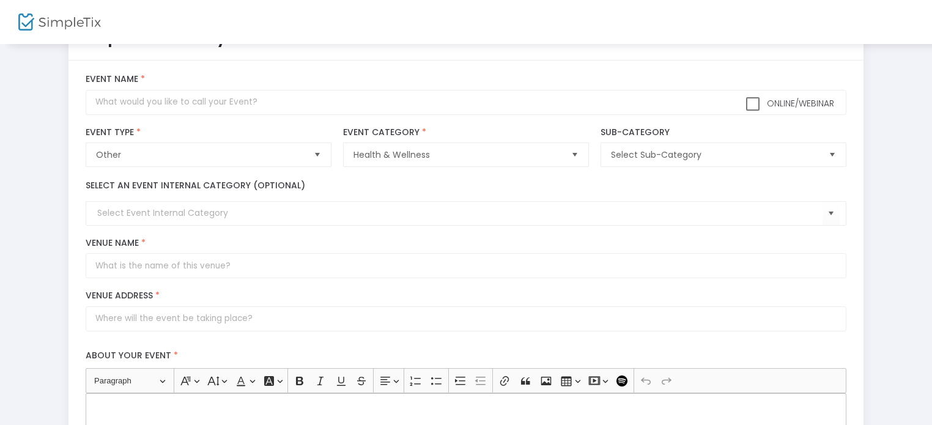
scroll to position [61, 0]
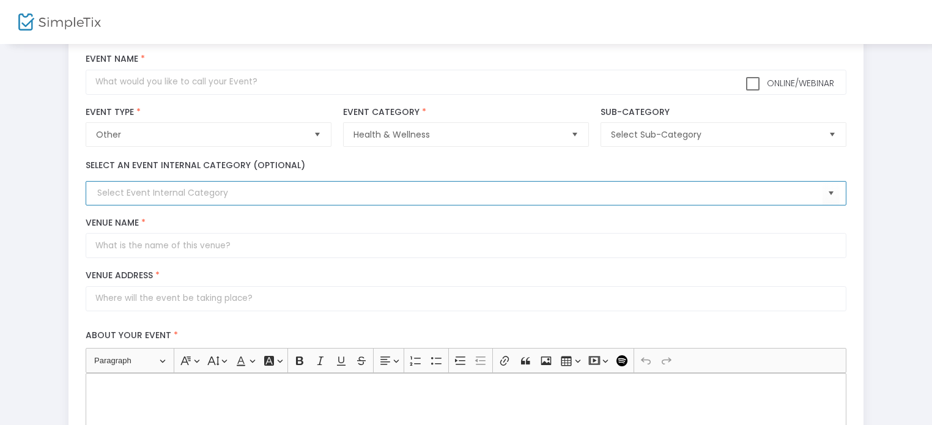
click at [221, 193] on input at bounding box center [459, 193] width 725 height 13
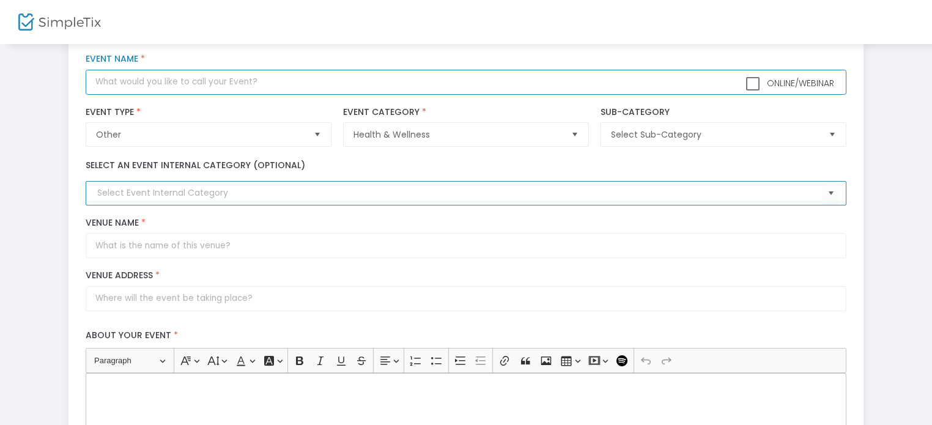
click at [220, 80] on input "text" at bounding box center [466, 82] width 760 height 25
type input "Equinox Expo 2025"
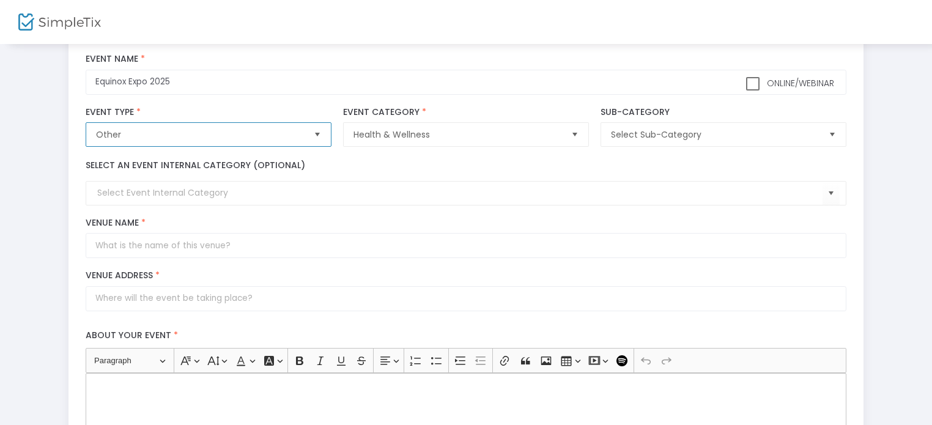
click at [105, 136] on span "Other" at bounding box center [199, 134] width 207 height 12
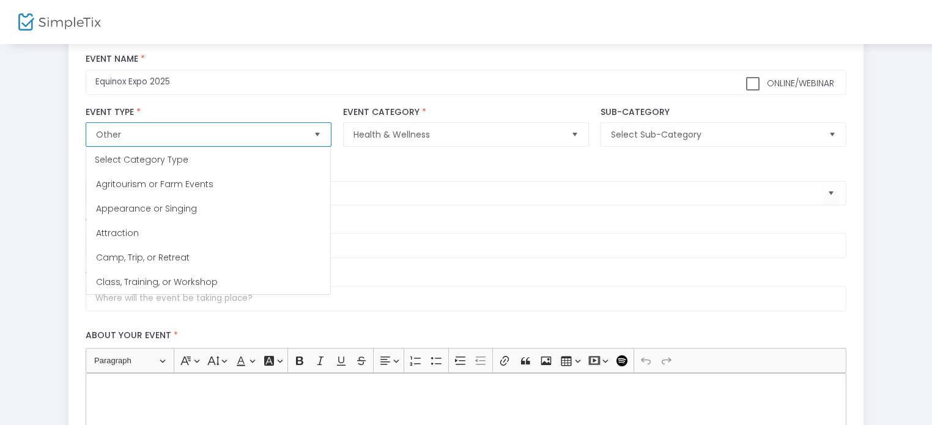
scroll to position [171, 0]
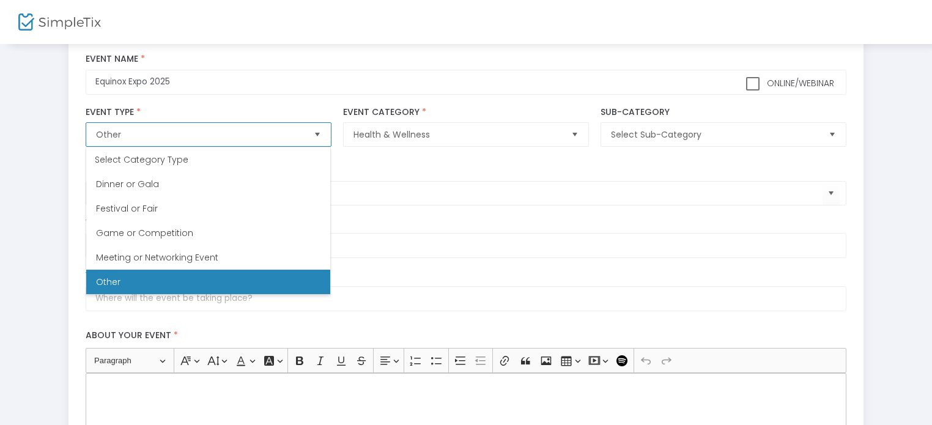
click at [105, 136] on span "Other" at bounding box center [199, 134] width 207 height 12
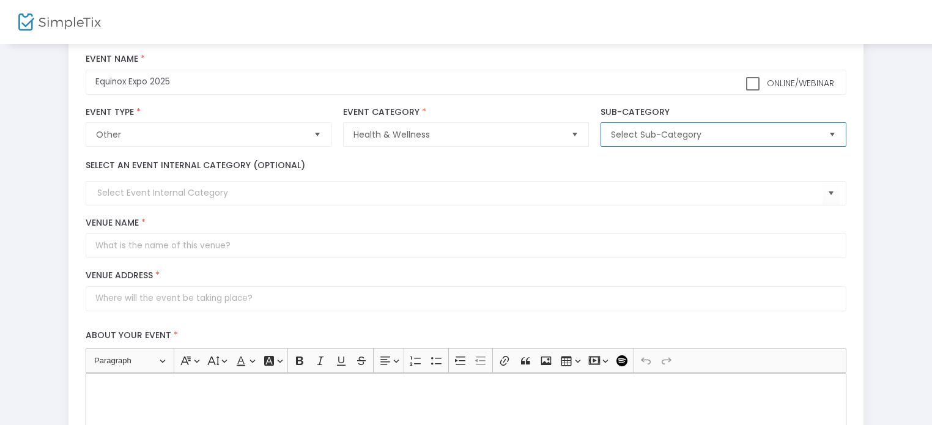
click at [649, 128] on span "Select Sub-Category" at bounding box center [714, 134] width 207 height 12
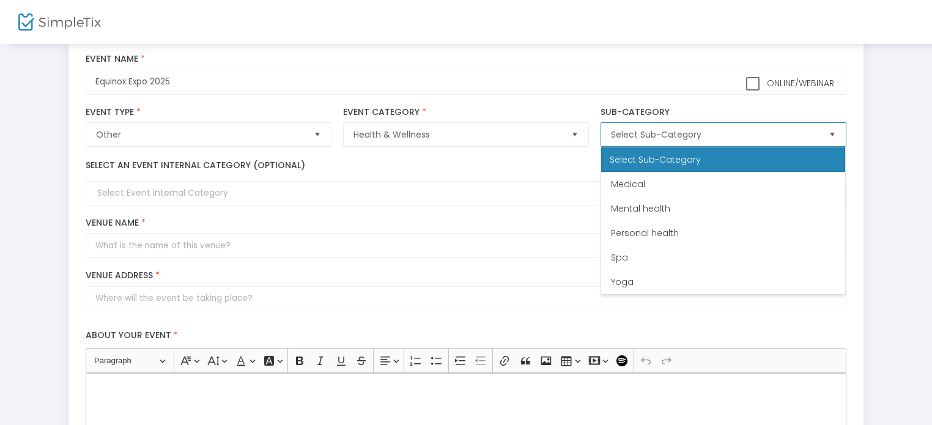
click at [644, 157] on div "Select Sub-Category" at bounding box center [723, 159] width 244 height 24
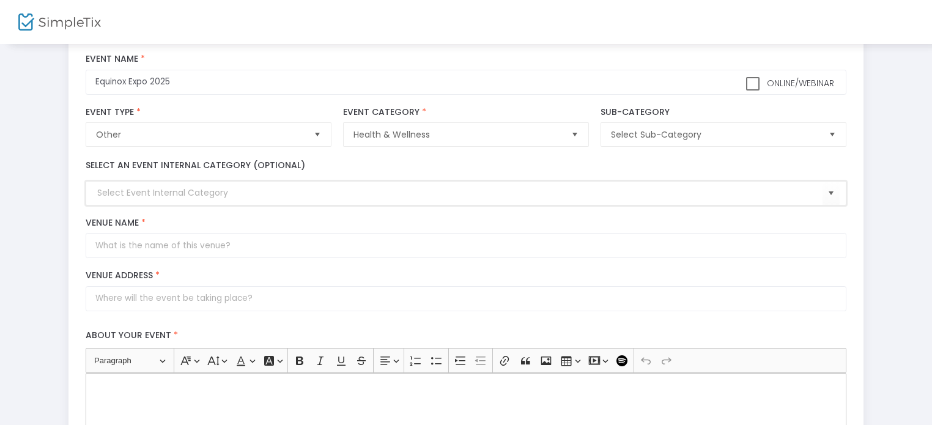
click at [179, 194] on input at bounding box center [459, 193] width 725 height 13
click at [833, 193] on span "Select" at bounding box center [831, 194] width 20 height 20
click at [112, 188] on input at bounding box center [459, 193] width 725 height 13
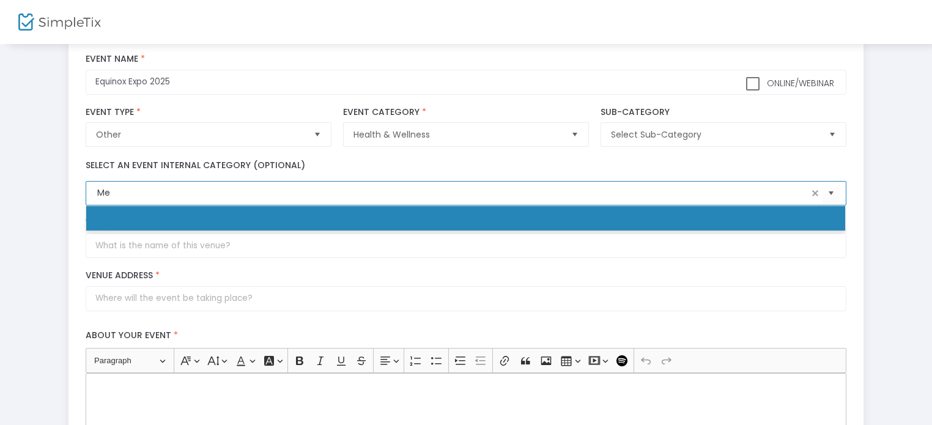
type input "M"
type input "Metaphysical & Holistic"
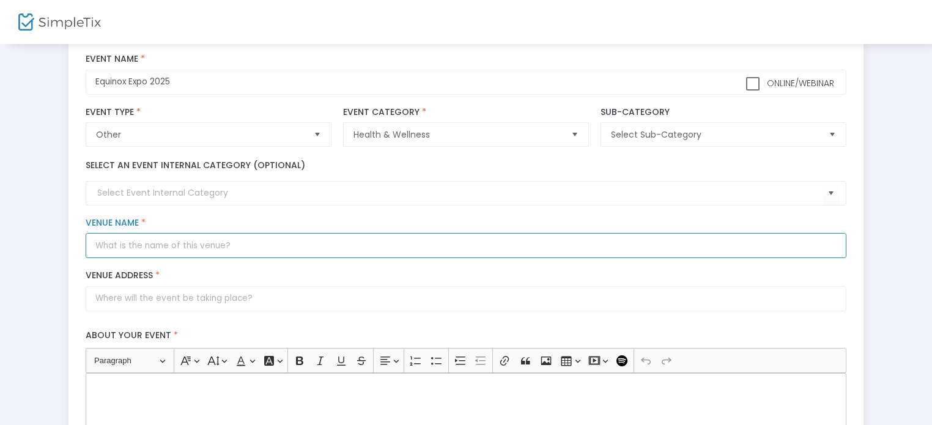
click at [128, 244] on input "Venue Name *" at bounding box center [466, 245] width 760 height 25
type input "Countryside Banquets and Convention Center"
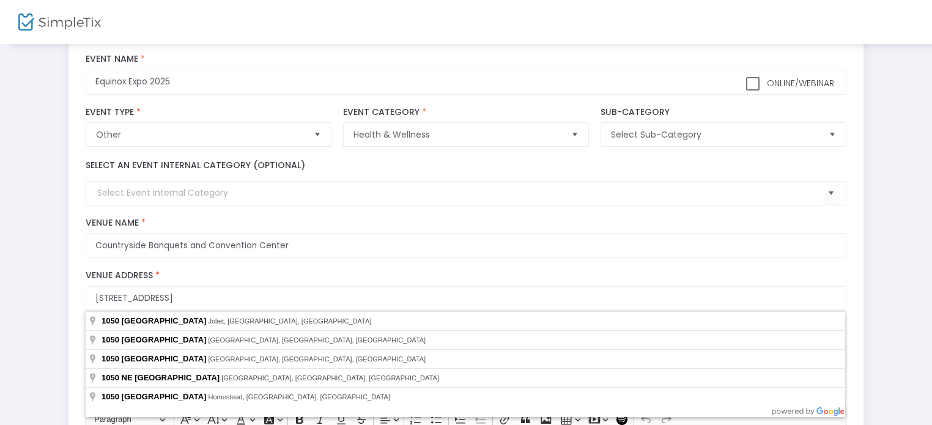
type input "[STREET_ADDRESS]"
type input "Joliet"
type input "60431"
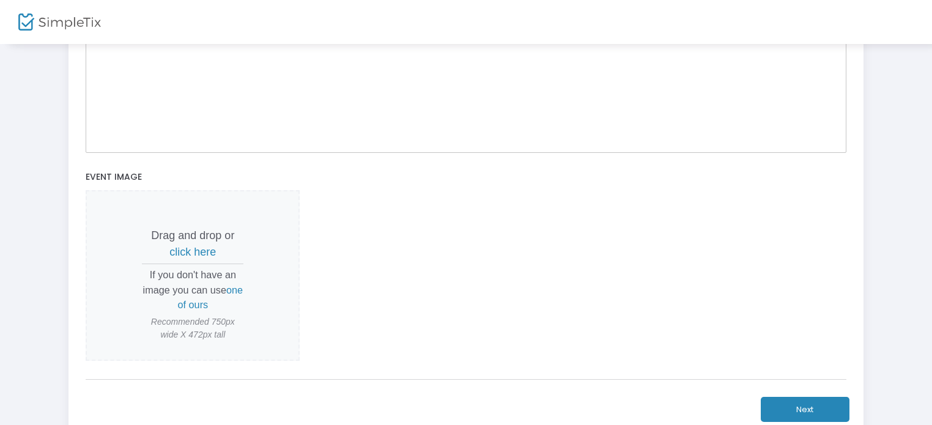
scroll to position [489, 0]
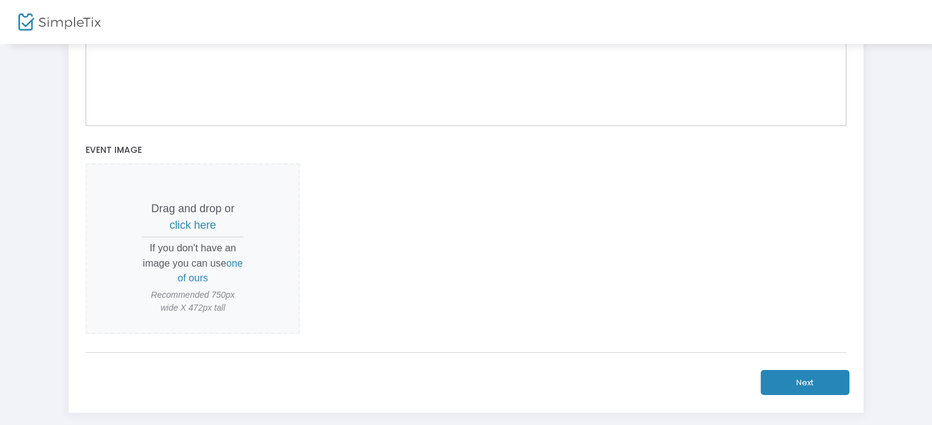
click at [190, 223] on span "click here" at bounding box center [192, 225] width 46 height 12
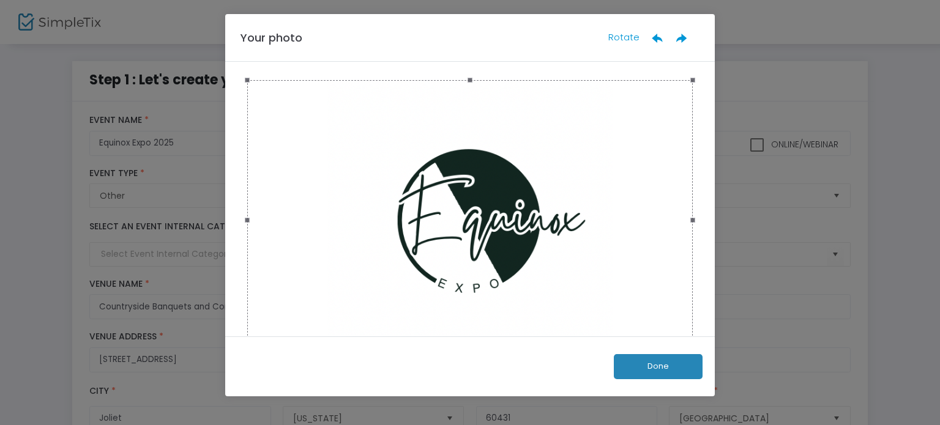
click at [665, 398] on ngb-modal-window "Your photo Rotate Done" at bounding box center [470, 212] width 940 height 425
click at [642, 366] on button "Done" at bounding box center [658, 366] width 89 height 25
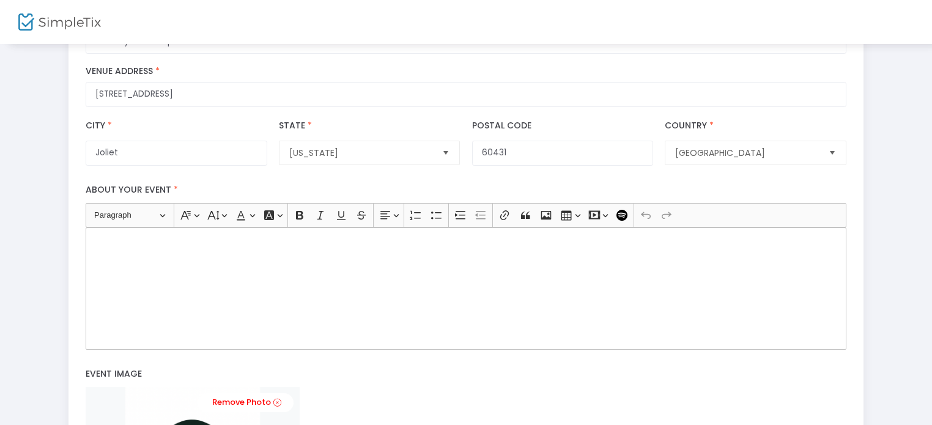
scroll to position [245, 0]
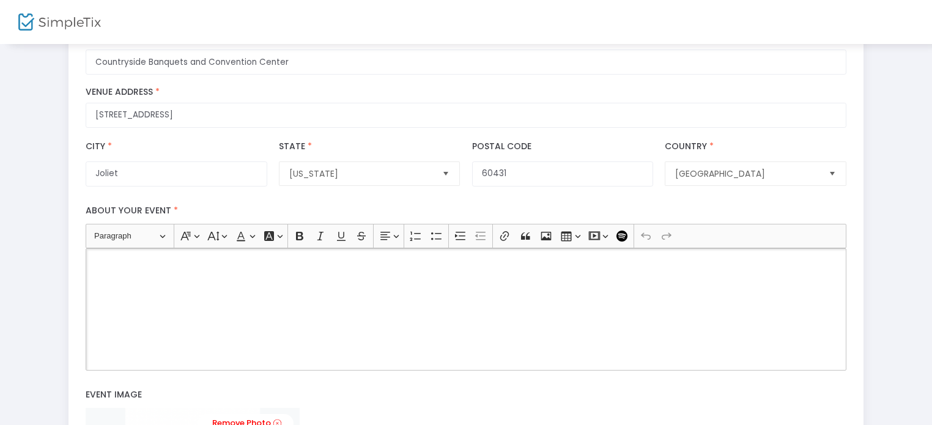
click at [161, 284] on div "Rich Text Editor, main" at bounding box center [466, 309] width 760 height 122
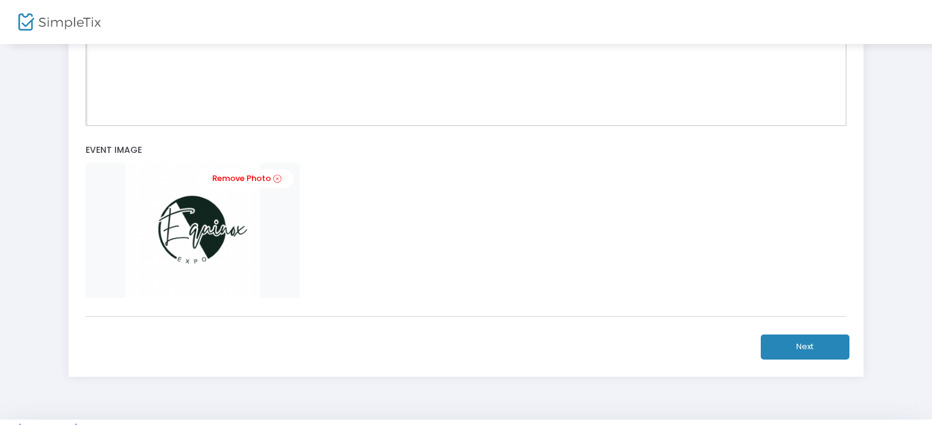
scroll to position [428, 0]
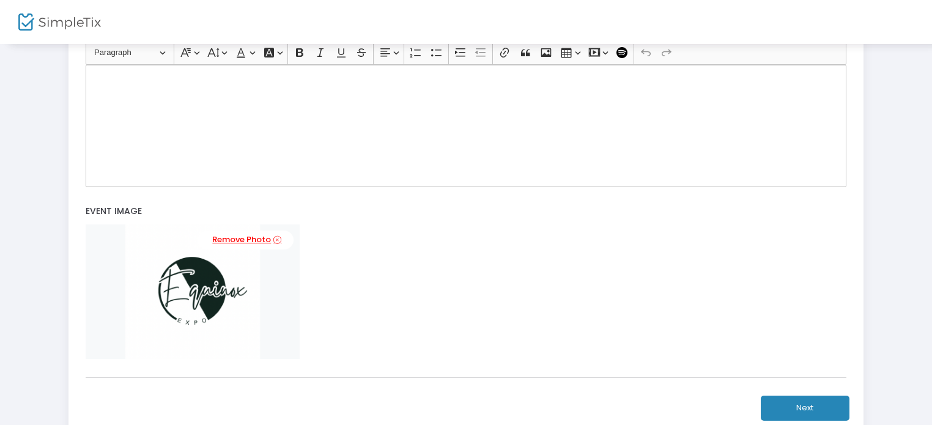
click at [235, 231] on link "Remove Photo" at bounding box center [246, 240] width 96 height 19
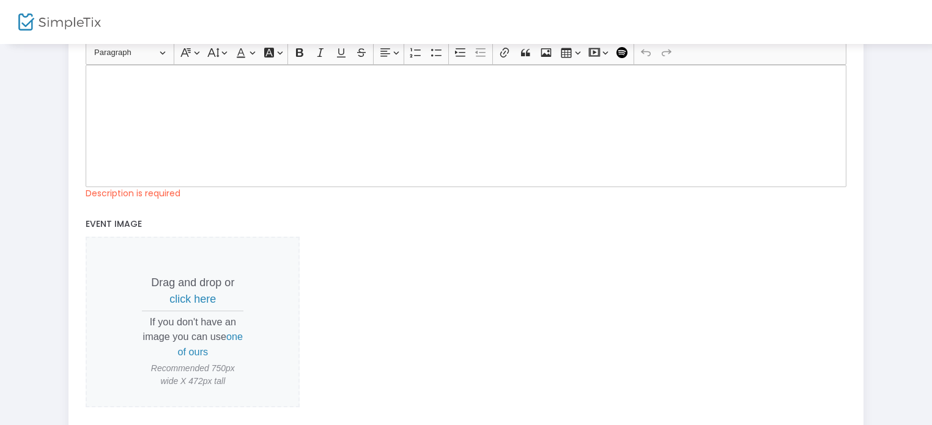
click at [193, 293] on span "click here" at bounding box center [192, 299] width 46 height 12
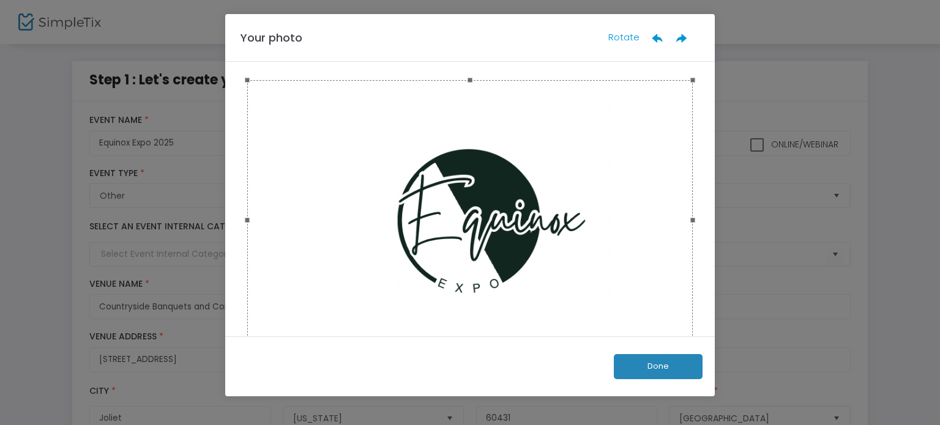
click at [648, 357] on button "Done" at bounding box center [658, 366] width 89 height 25
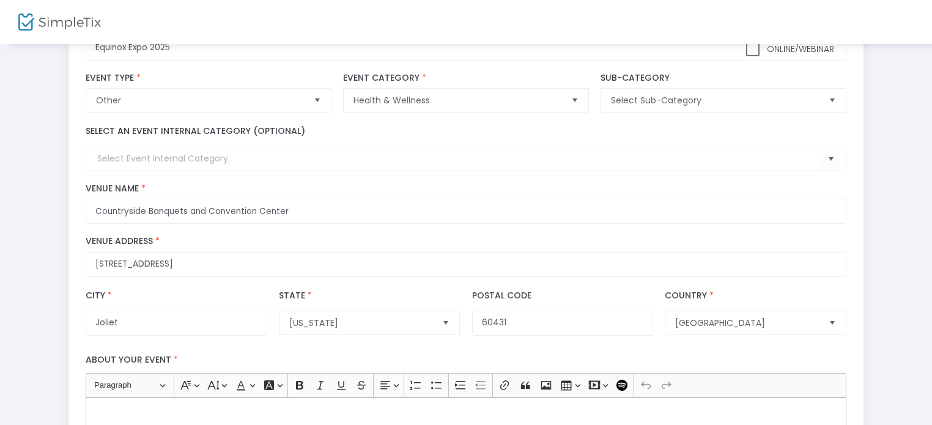
scroll to position [122, 0]
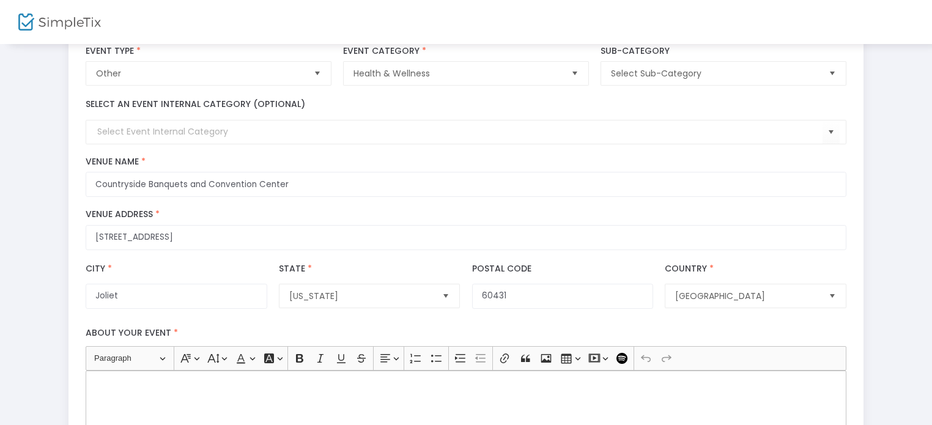
click at [122, 386] on p "Rich Text Editor, main" at bounding box center [466, 385] width 750 height 12
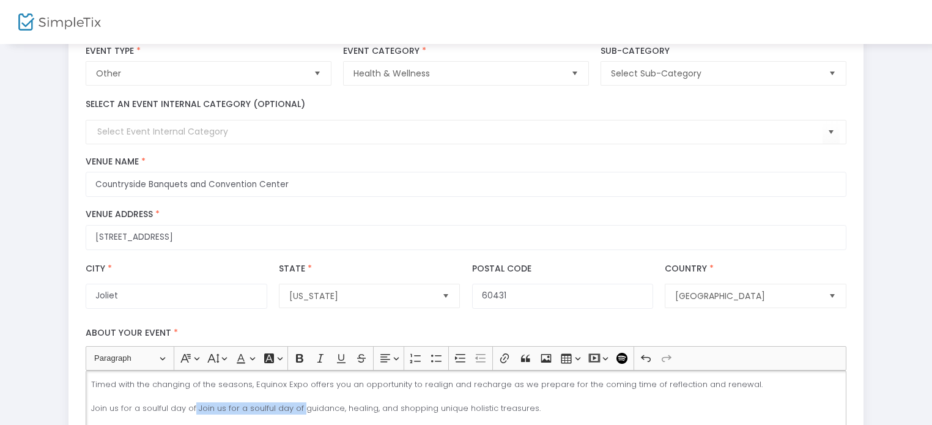
drag, startPoint x: 299, startPoint y: 406, endPoint x: 194, endPoint y: 403, distance: 105.2
click at [194, 403] on p "Timed with the changing of the seasons, Equinox Expo offers you an opportunity …" at bounding box center [466, 397] width 750 height 36
click at [443, 406] on p "Timed with the changing of the seasons, Equinox Expo offers you an opportunity …" at bounding box center [466, 397] width 750 height 36
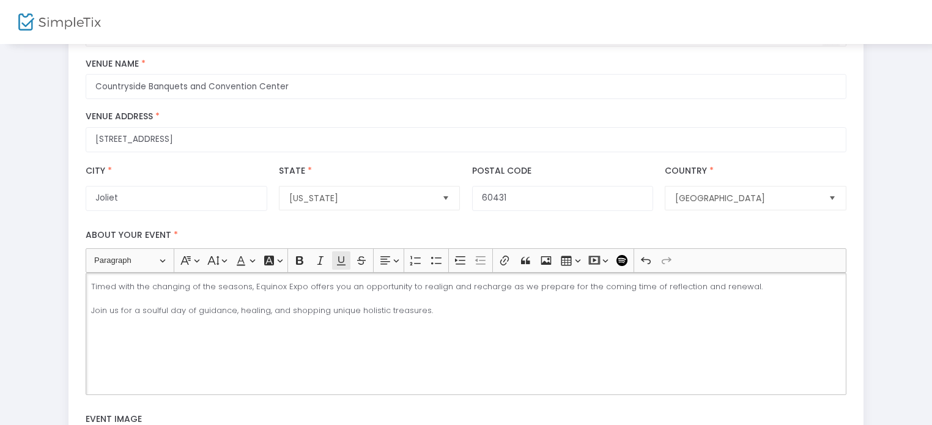
scroll to position [245, 0]
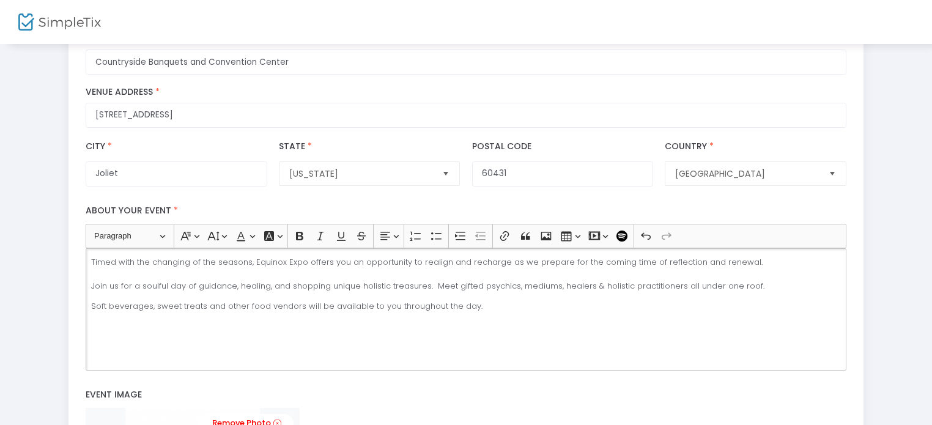
click at [672, 284] on p "Timed with the changing of the seasons, Equinox Expo offers you an opportunity …" at bounding box center [466, 274] width 750 height 36
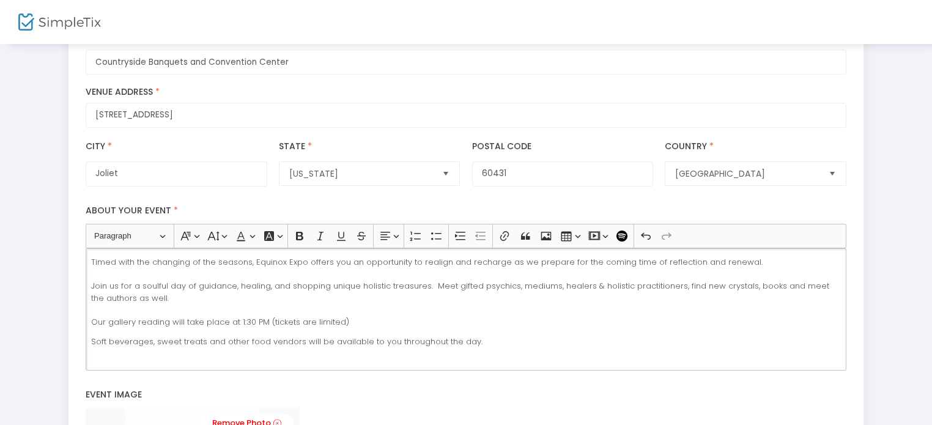
click at [429, 284] on p "Timed with the changing of the seasons, Equinox Expo offers you an opportunity …" at bounding box center [466, 292] width 750 height 72
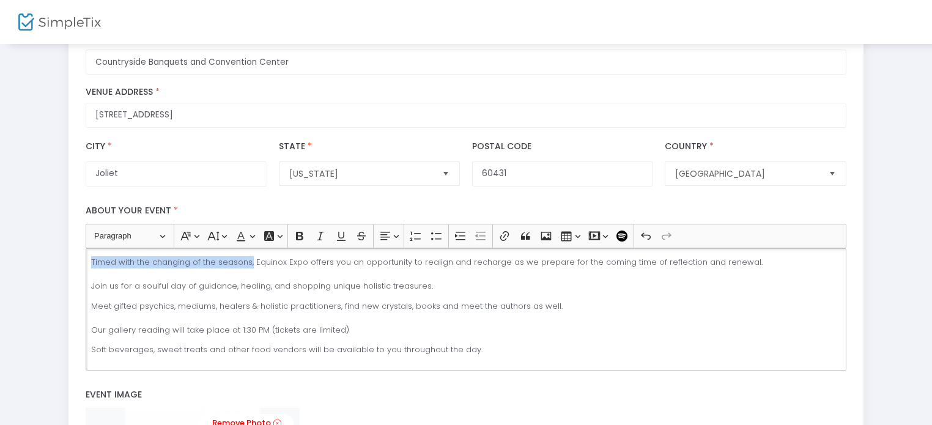
drag, startPoint x: 250, startPoint y: 262, endPoint x: 45, endPoint y: 258, distance: 205.6
click at [45, 258] on div "Step 1 : Let's create your first event title : Equinox Expo 2025 Valid : true R…" at bounding box center [466, 218] width 896 height 805
click at [458, 286] on p "Equinox Expo offers you an opportunity to realign and recharge as we prepare fo…" at bounding box center [466, 274] width 750 height 36
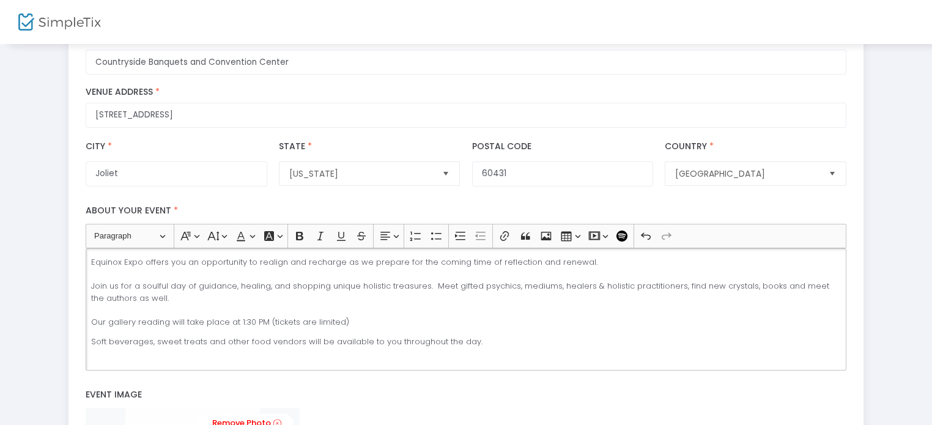
click at [770, 284] on p "Equinox Expo offers you an opportunity to realign and recharge as we prepare fo…" at bounding box center [466, 292] width 750 height 72
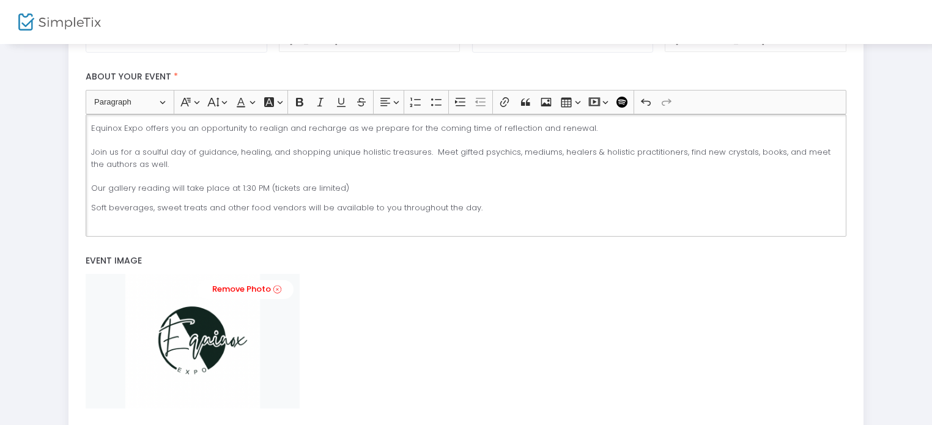
scroll to position [335, 0]
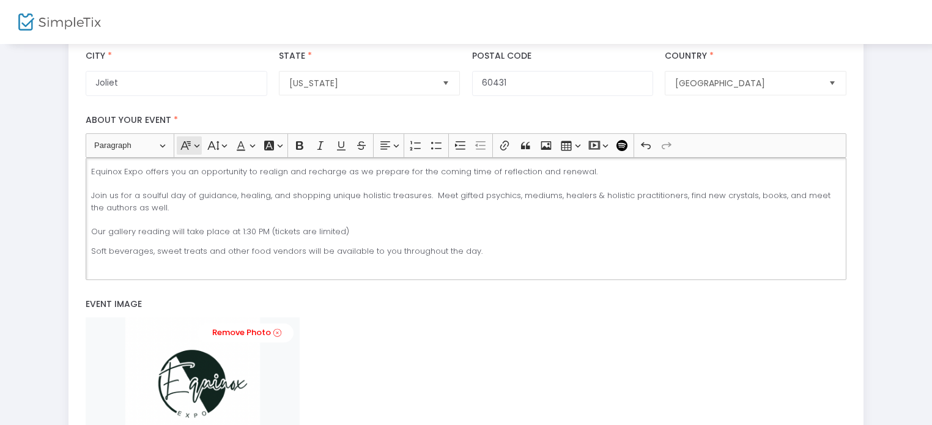
click at [184, 143] on icon "Editor toolbar" at bounding box center [186, 145] width 12 height 12
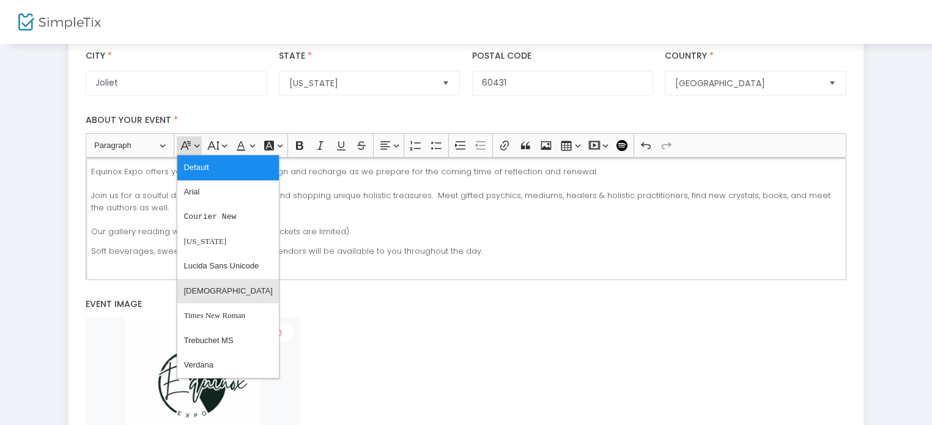
scroll to position [396, 0]
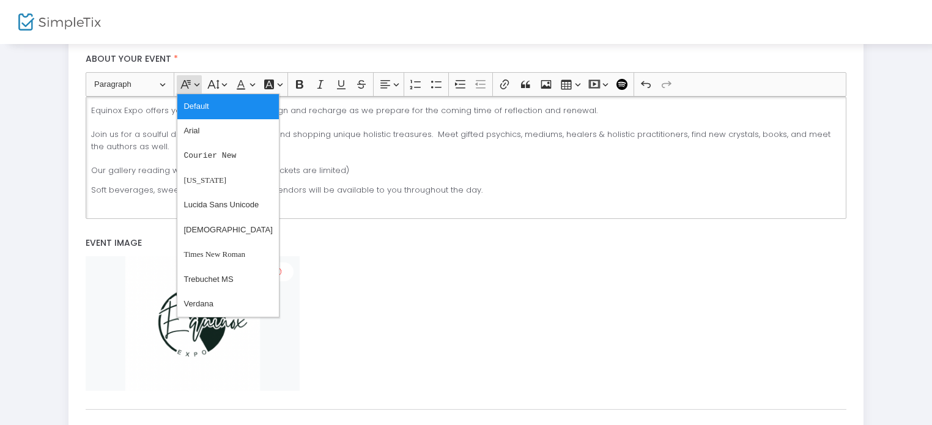
click at [369, 298] on div "Remove Photo" at bounding box center [466, 323] width 760 height 135
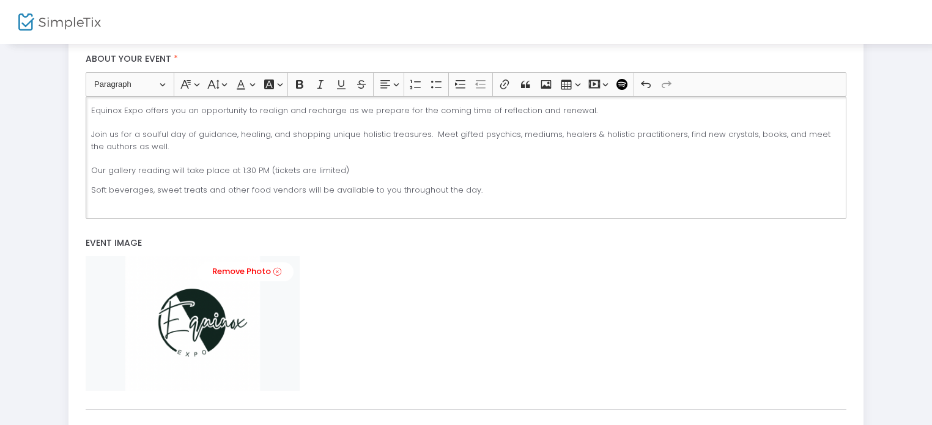
drag, startPoint x: 452, startPoint y: 187, endPoint x: 90, endPoint y: 108, distance: 370.6
click at [90, 108] on div "Equinox Expo offers you an opportunity to realign and recharge as we prepare fo…" at bounding box center [466, 158] width 760 height 122
click at [186, 80] on icon "Editor toolbar" at bounding box center [185, 84] width 10 height 9
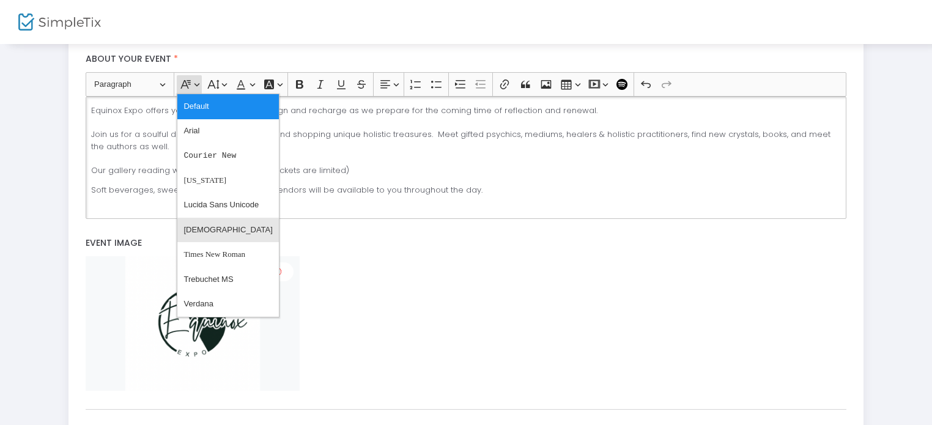
click at [199, 231] on span "[DEMOGRAPHIC_DATA]" at bounding box center [228, 230] width 89 height 18
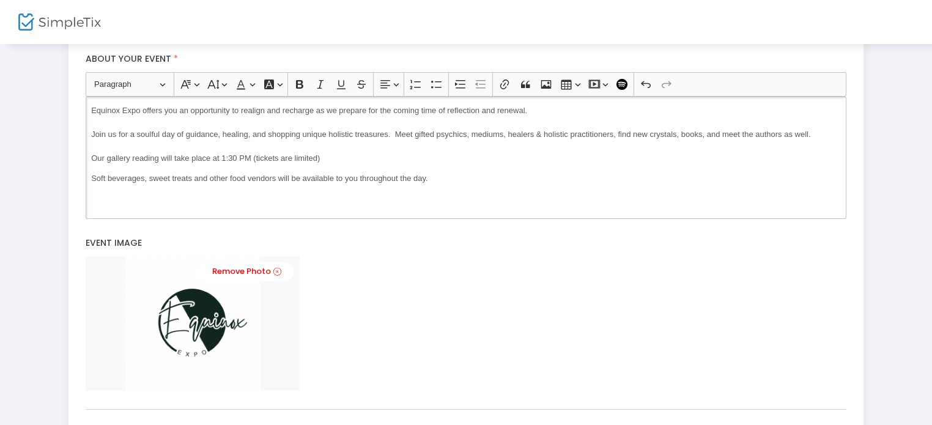
click at [360, 264] on div "Remove Photo" at bounding box center [466, 323] width 760 height 135
click at [157, 157] on span "Our gallery reading will take place at 1:30 PM (tickets are limited)" at bounding box center [205, 158] width 229 height 9
click at [560, 157] on p "Equinox Expo offers you an opportunity to realign and recharge as we prepare fo…" at bounding box center [466, 135] width 750 height 60
click at [106, 139] on p "Equinox Expo offers you an opportunity to realign and recharge as we prepare fo…" at bounding box center [466, 135] width 750 height 60
click at [820, 131] on p "Equinox Expo offers you an opportunity to realign and recharge as we prepare fo…" at bounding box center [466, 135] width 750 height 60
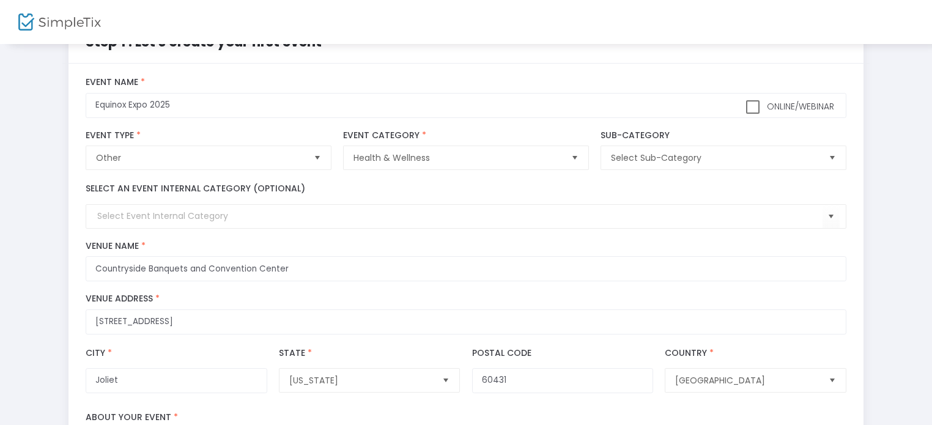
scroll to position [29, 0]
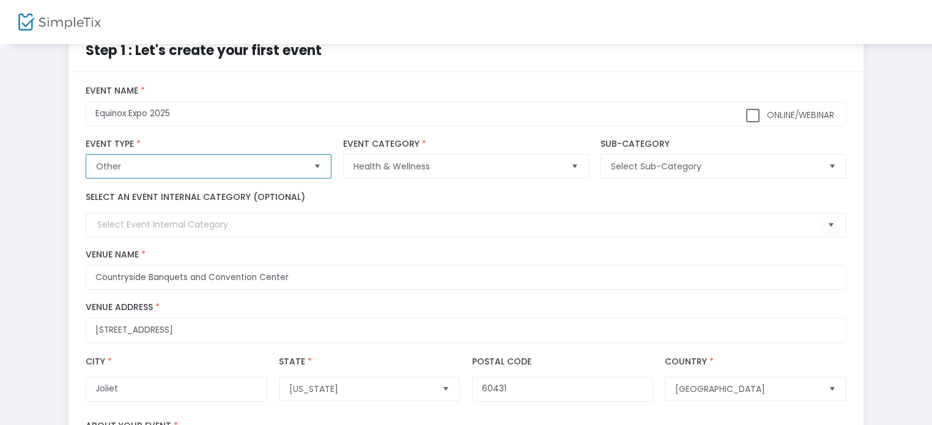
click at [278, 165] on span "Other" at bounding box center [199, 166] width 207 height 12
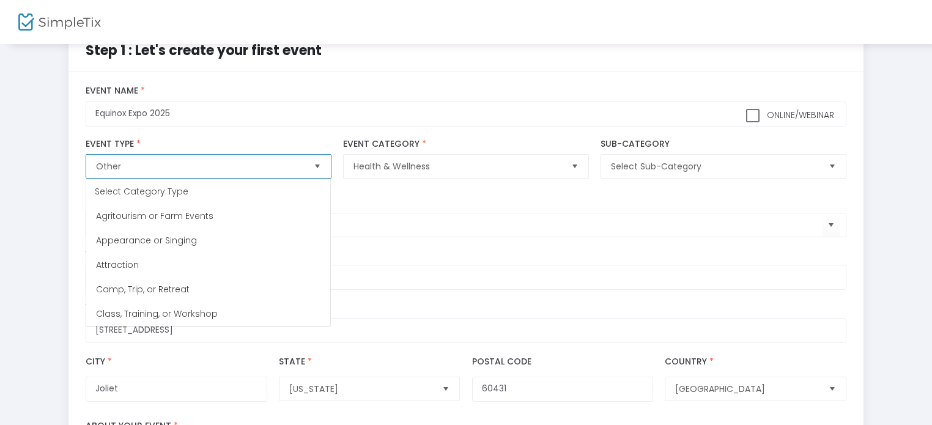
scroll to position [171, 0]
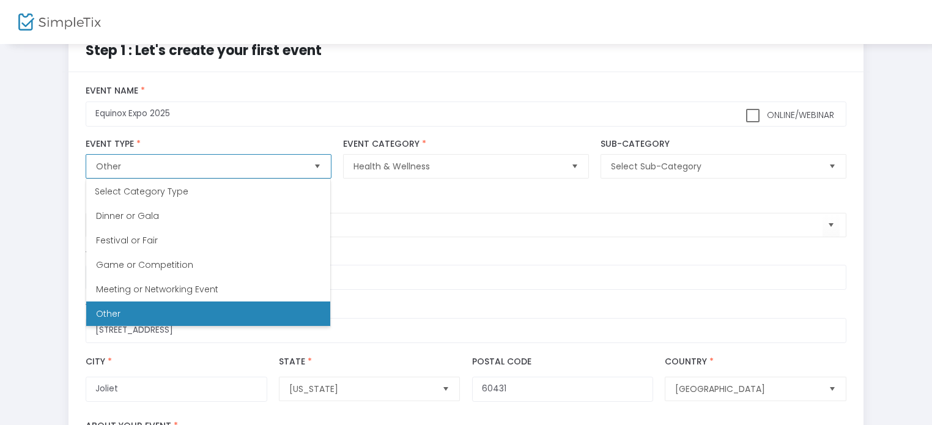
click at [278, 165] on span "Other" at bounding box center [199, 166] width 207 height 12
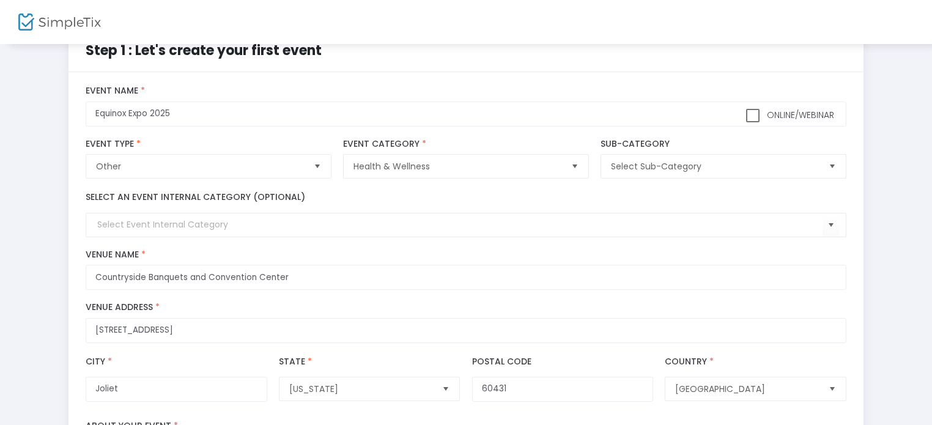
click at [399, 217] on kendo-combobox at bounding box center [466, 225] width 760 height 24
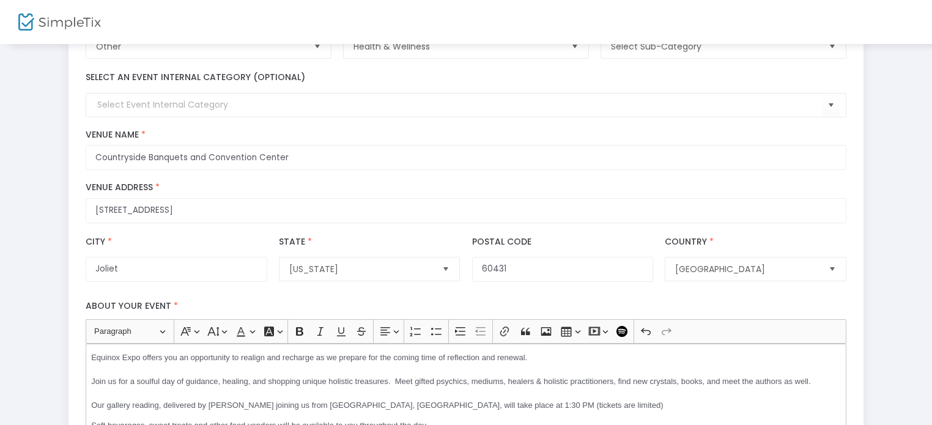
scroll to position [152, 0]
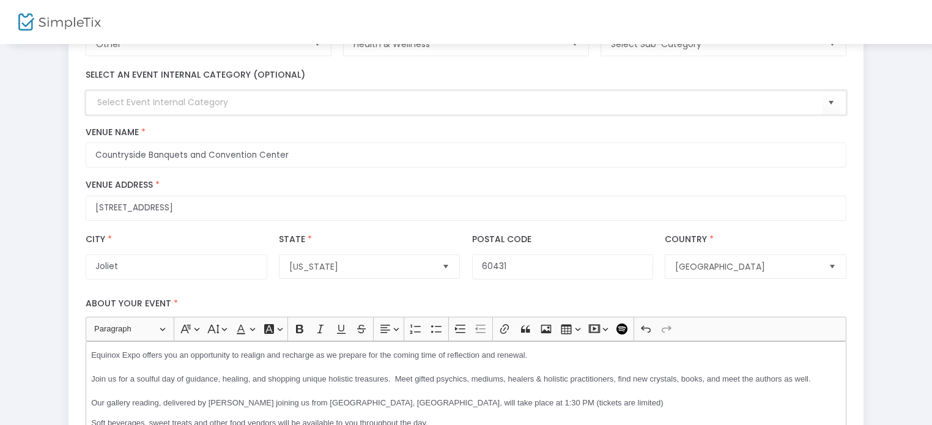
click at [202, 102] on input at bounding box center [459, 102] width 725 height 13
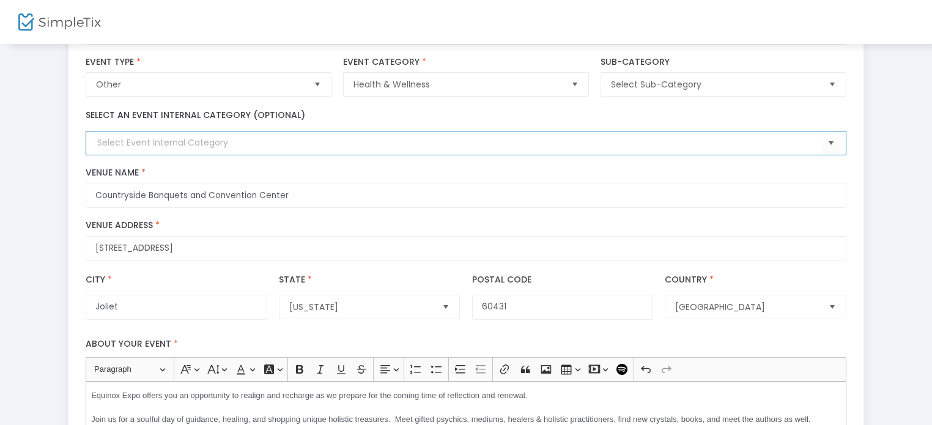
scroll to position [91, 0]
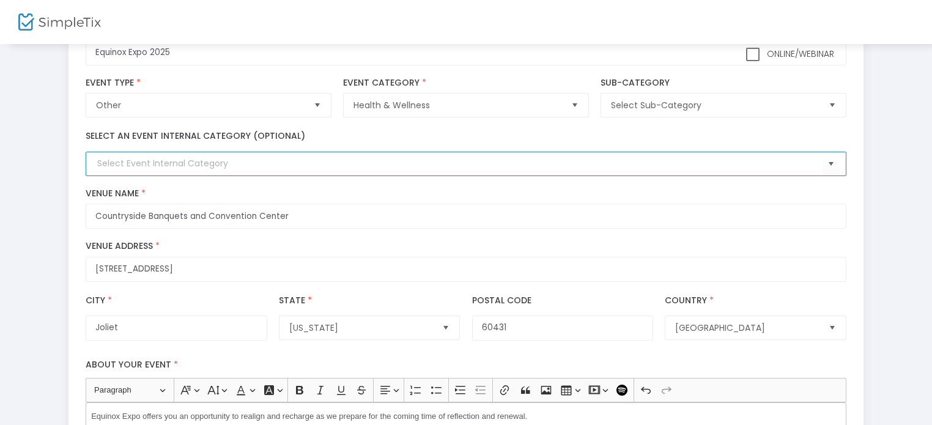
click at [144, 159] on input at bounding box center [459, 163] width 725 height 13
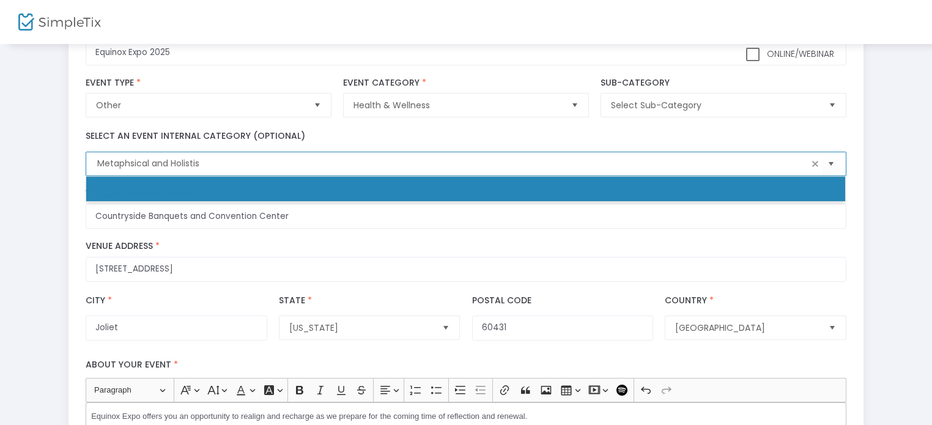
click at [130, 161] on input "Metaphsical and Holistis" at bounding box center [452, 163] width 710 height 13
click at [207, 160] on input "Metaphysical and Holistis" at bounding box center [452, 163] width 710 height 13
type input "Metaphysical and Holistic"
click at [177, 185] on b "Create Category" at bounding box center [156, 190] width 76 height 12
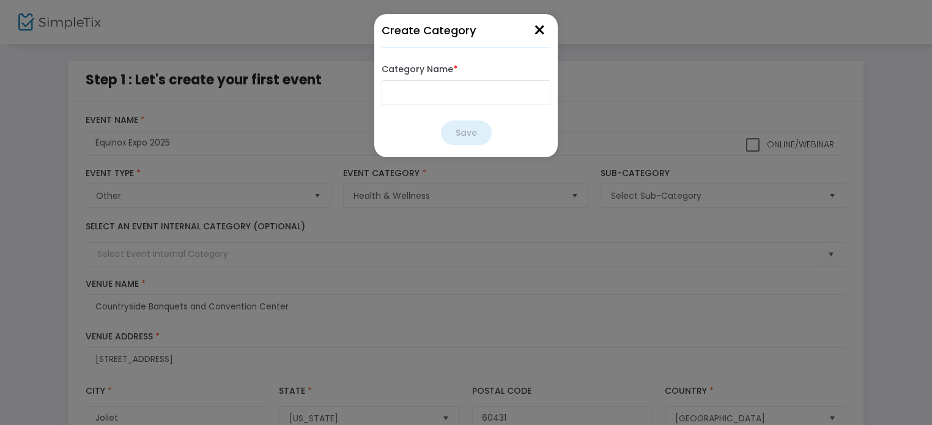
scroll to position [0, 0]
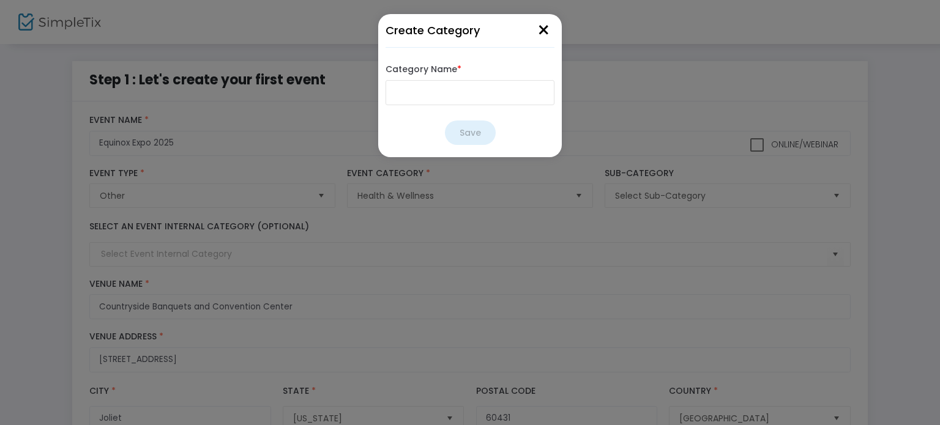
click at [436, 90] on input "Category Name *" at bounding box center [469, 92] width 169 height 25
click at [401, 87] on input "Category Name *" at bounding box center [469, 92] width 169 height 25
type input "Metaphysical & Holistic"
click at [475, 132] on button "Save" at bounding box center [470, 133] width 51 height 24
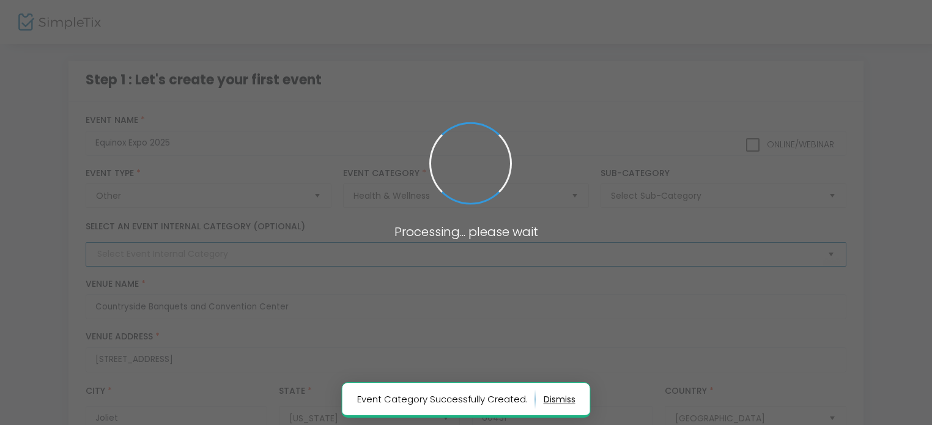
type input "Metaphysical & Holistic"
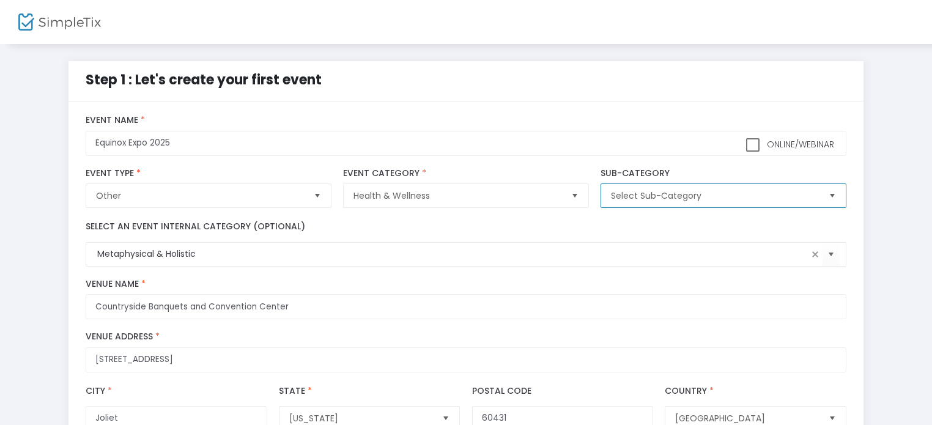
click at [629, 202] on span "Select Sub-Category" at bounding box center [714, 195] width 217 height 23
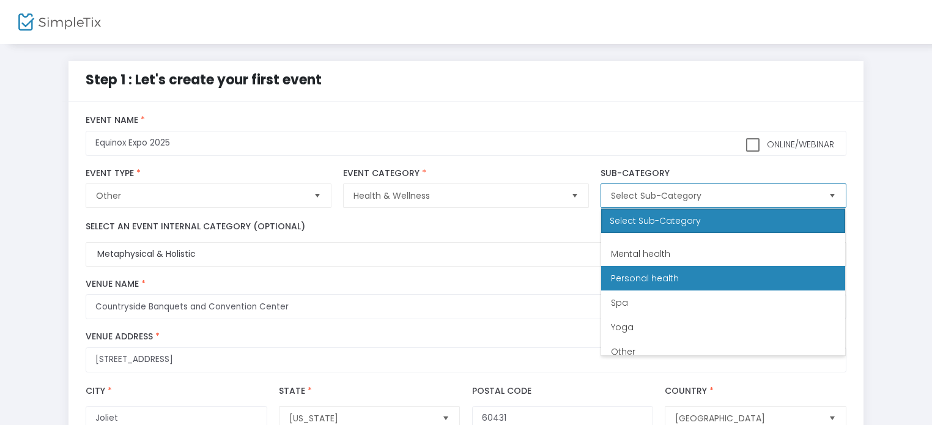
scroll to position [24, 0]
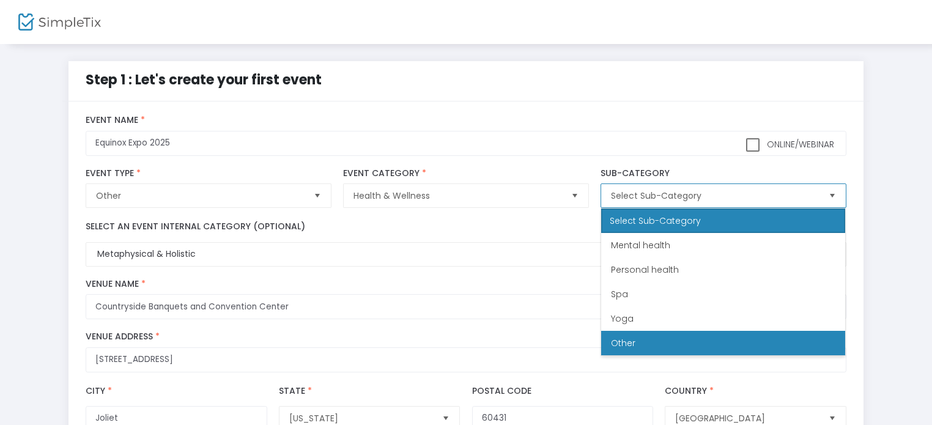
click at [631, 339] on span "Other" at bounding box center [623, 343] width 24 height 12
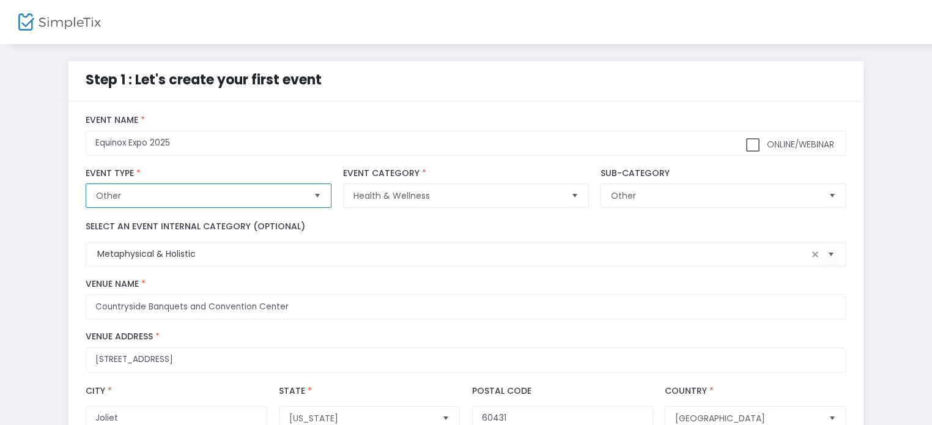
click at [294, 193] on span "Other" at bounding box center [199, 196] width 207 height 12
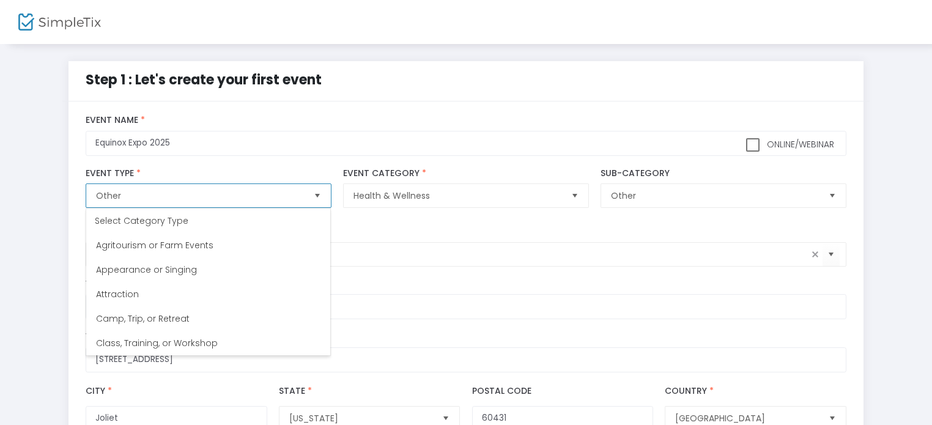
scroll to position [171, 0]
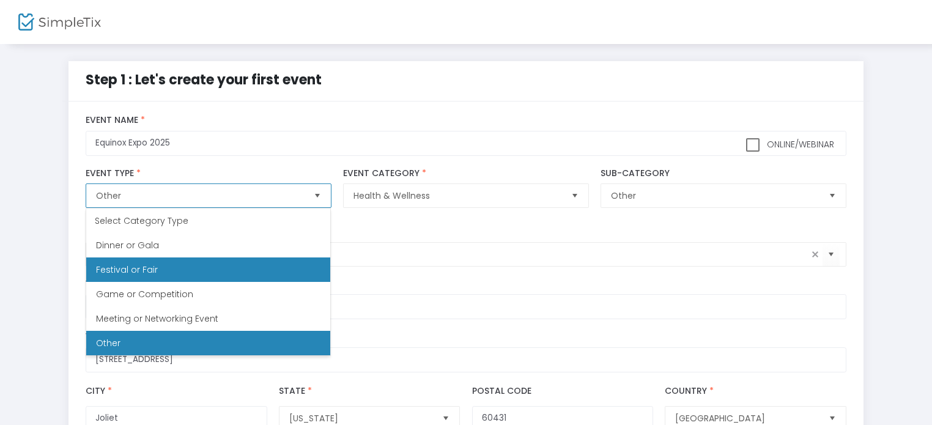
click at [113, 264] on span "Festival or Fair" at bounding box center [127, 270] width 62 height 12
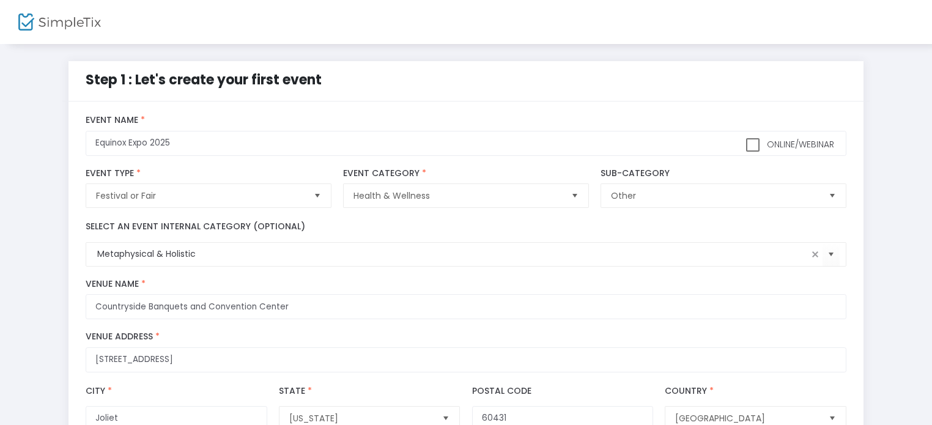
click at [442, 234] on div "Select an event internal category (optional) Metaphysical & Holistic" at bounding box center [466, 243] width 773 height 46
click at [423, 198] on span "Health & Wellness" at bounding box center [457, 196] width 207 height 12
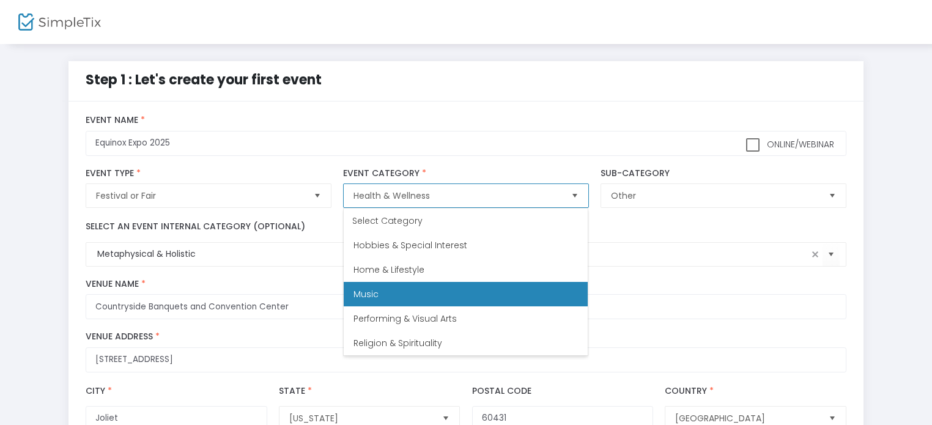
scroll to position [232, 0]
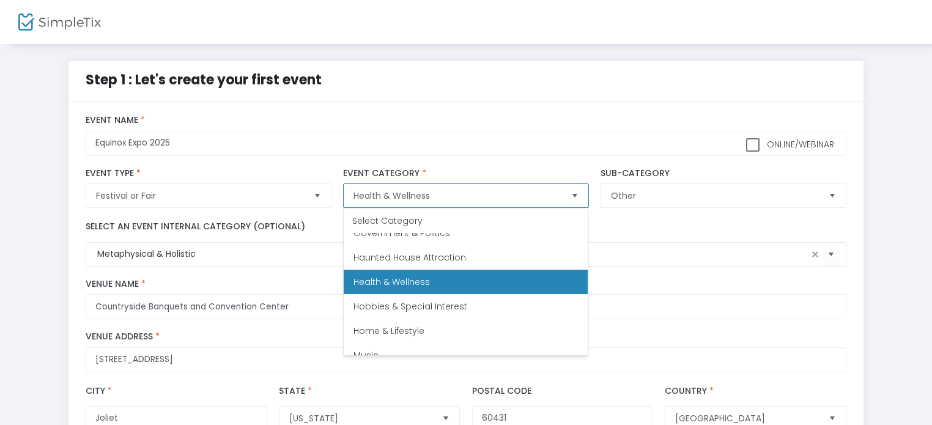
click at [395, 276] on span "Health & Wellness" at bounding box center [392, 282] width 76 height 12
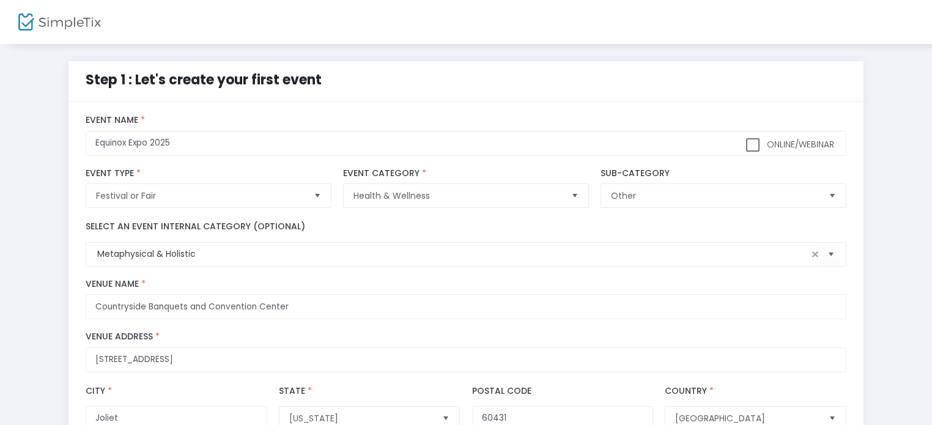
click at [640, 237] on div "Select an event internal category (optional) Metaphysical & Holistic" at bounding box center [466, 243] width 773 height 46
click at [633, 191] on span "Other" at bounding box center [714, 196] width 207 height 12
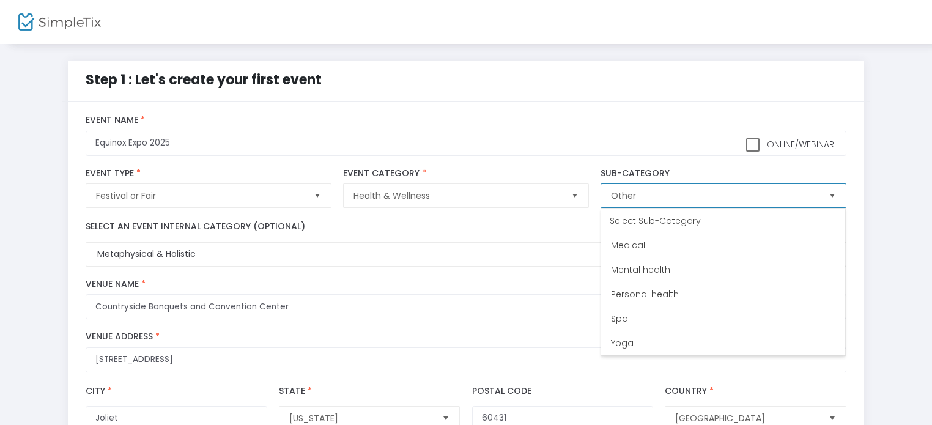
scroll to position [24, 0]
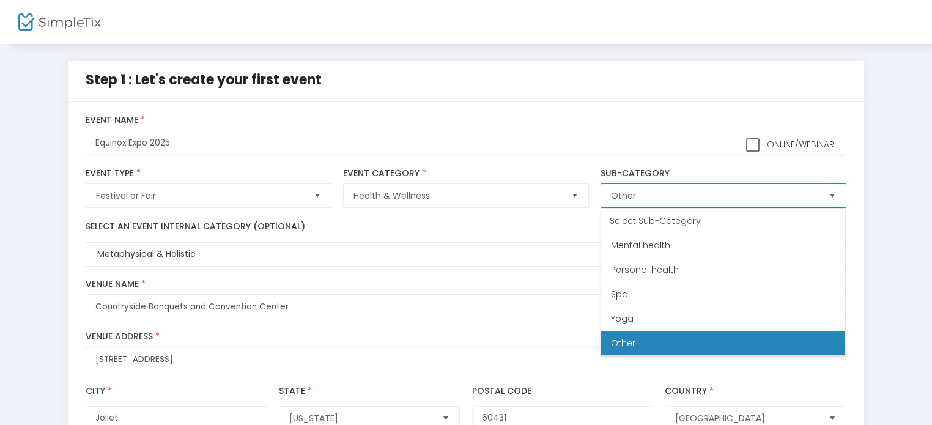
click at [631, 190] on span "Other" at bounding box center [714, 196] width 207 height 12
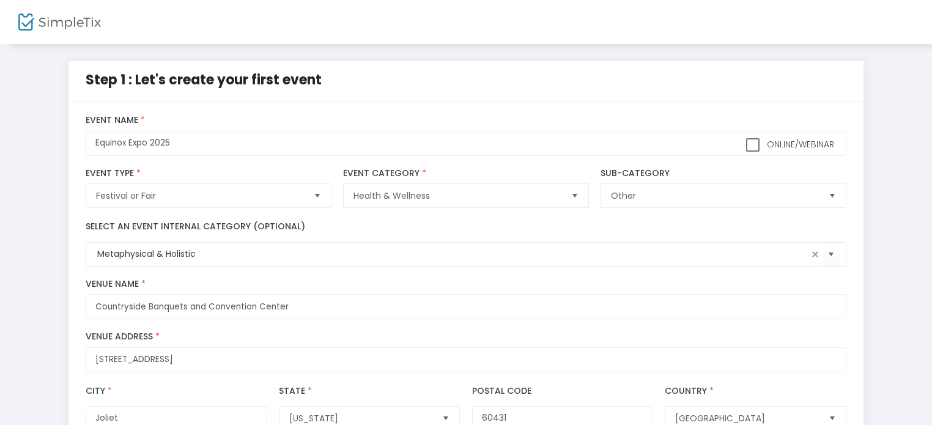
click at [555, 223] on div "Select an event internal category (optional) Metaphysical & Holistic" at bounding box center [466, 243] width 773 height 46
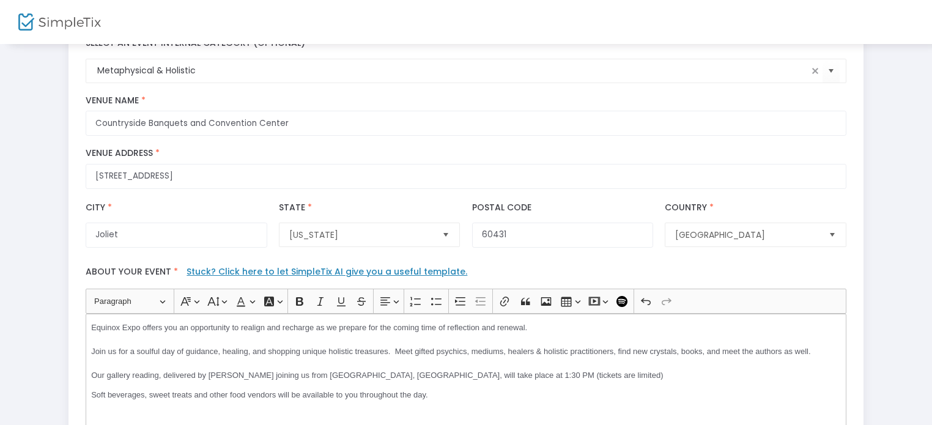
scroll to position [245, 0]
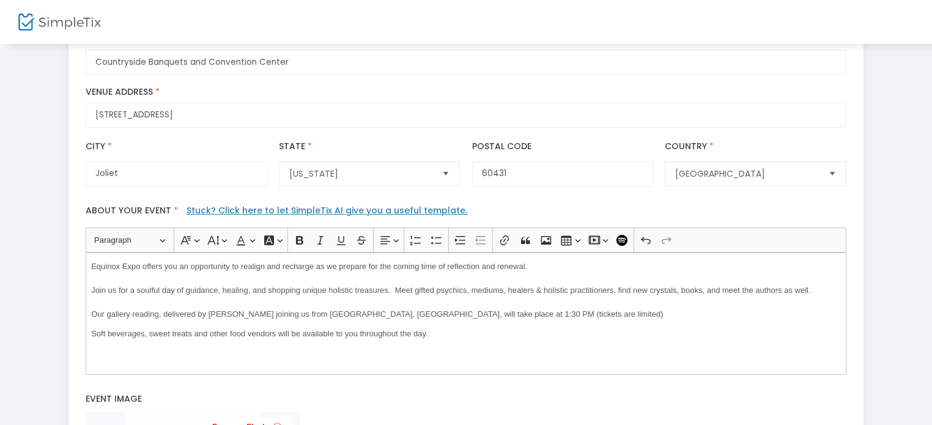
click at [571, 264] on p "Equinox Expo offers you an opportunity to realign and recharge as we prepare fo…" at bounding box center [466, 291] width 750 height 60
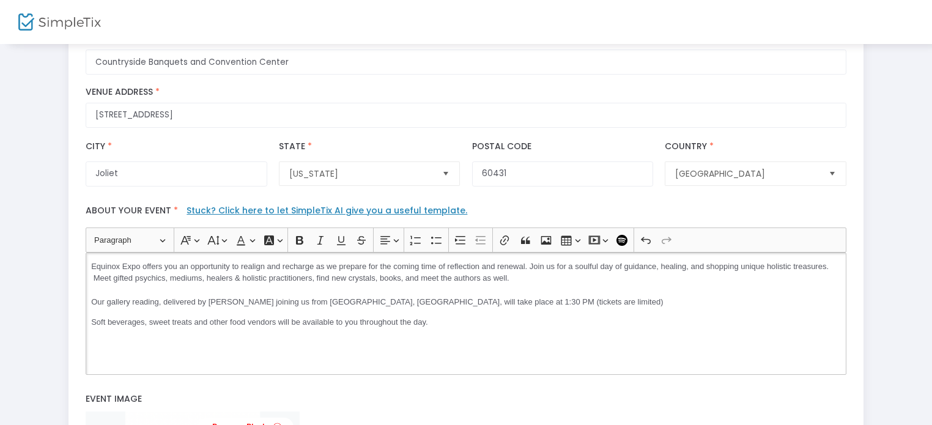
click at [91, 278] on span "Equinox Expo offers you an opportunity to realign and recharge as we prepare fo…" at bounding box center [460, 272] width 738 height 21
drag, startPoint x: 236, startPoint y: 278, endPoint x: 205, endPoint y: 278, distance: 31.2
click at [205, 278] on span "Equinox Expo offers you an opportunity to realign and recharge as we prepare fo…" at bounding box center [460, 272] width 738 height 21
click at [266, 284] on p "Equinox Expo offers you an opportunity to realign and recharge as we prepare fo…" at bounding box center [466, 285] width 750 height 48
click at [331, 325] on span "Soft beverages, sweet treats and other food vendors will be available to you th…" at bounding box center [259, 321] width 336 height 9
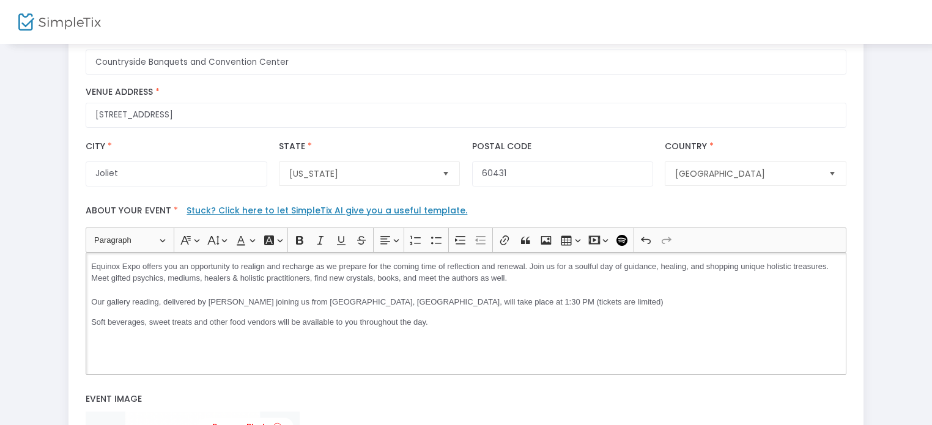
click at [336, 322] on span "Soft beverages, sweet treats and other food vendors will be available to you th…" at bounding box center [259, 321] width 336 height 9
click at [190, 322] on span "Soft beverages, sweet treats and other food vendors will be available for purch…" at bounding box center [270, 321] width 359 height 9
click at [250, 335] on div "Equinox Expo offers you an opportunity to realign and recharge as we prepare fo…" at bounding box center [466, 314] width 760 height 122
drag, startPoint x: 279, startPoint y: 324, endPoint x: 252, endPoint y: 324, distance: 26.9
click at [252, 324] on span "Soft beverages, sweet treats, and other food vendors will be available for purc…" at bounding box center [272, 321] width 362 height 9
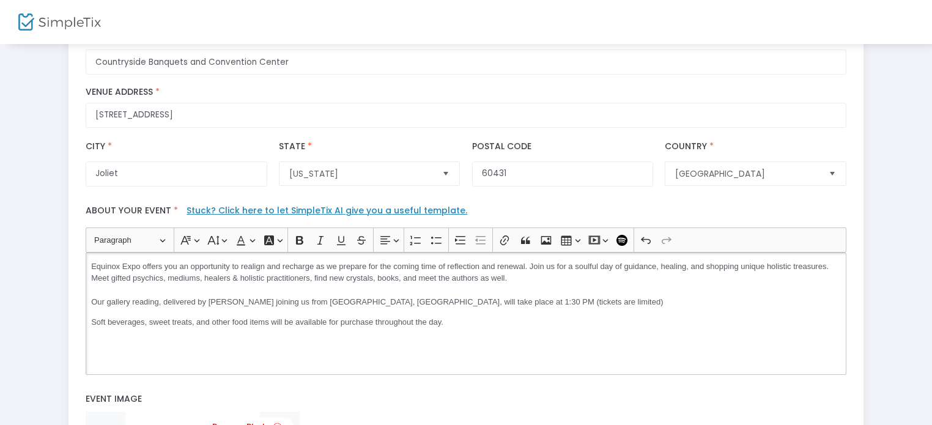
click at [247, 337] on div "Equinox Expo offers you an opportunity to realign and recharge as we prepare fo…" at bounding box center [466, 314] width 760 height 122
drag, startPoint x: 378, startPoint y: 327, endPoint x: 71, endPoint y: 265, distance: 313.1
click at [71, 265] on div "title : Equinox Expo 2025 Valid : true Required : false venueId : Valid : true …" at bounding box center [467, 241] width 796 height 769
copy div "Equinox Expo offers you an opportunity to realign and recharge as we prepare fo…"
click at [207, 209] on link "Stuck? Click here to let SimpleTix AI give you a useful template." at bounding box center [327, 210] width 281 height 12
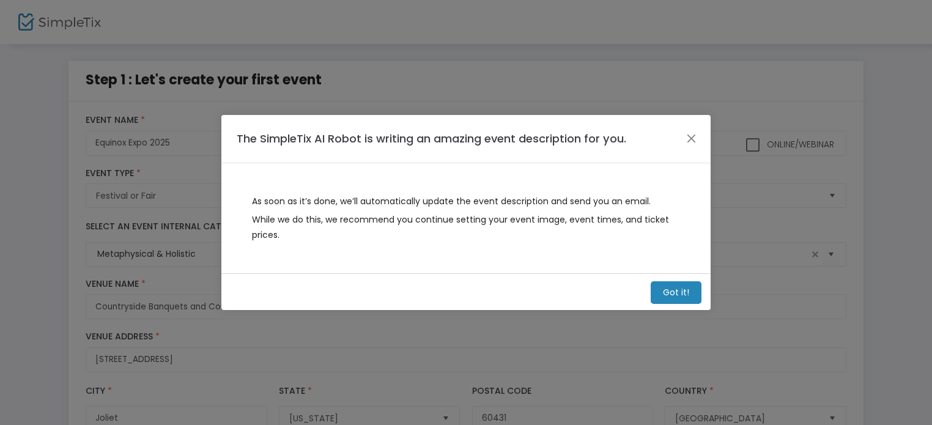
scroll to position [0, 0]
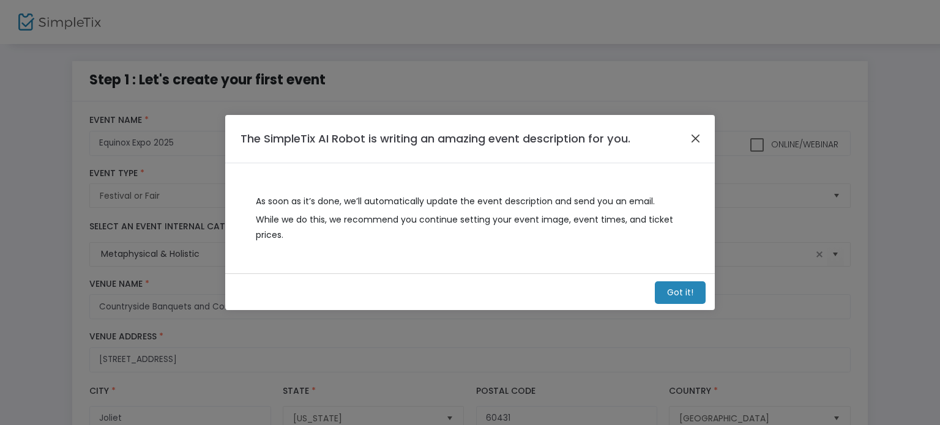
click at [695, 136] on button "Close" at bounding box center [696, 139] width 16 height 16
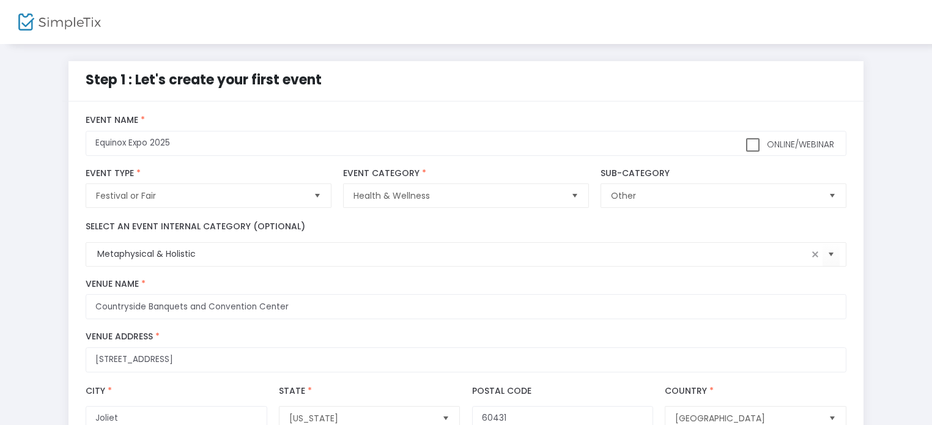
click at [369, 222] on div "Select an event internal category (optional) Metaphysical & Holistic" at bounding box center [466, 243] width 773 height 46
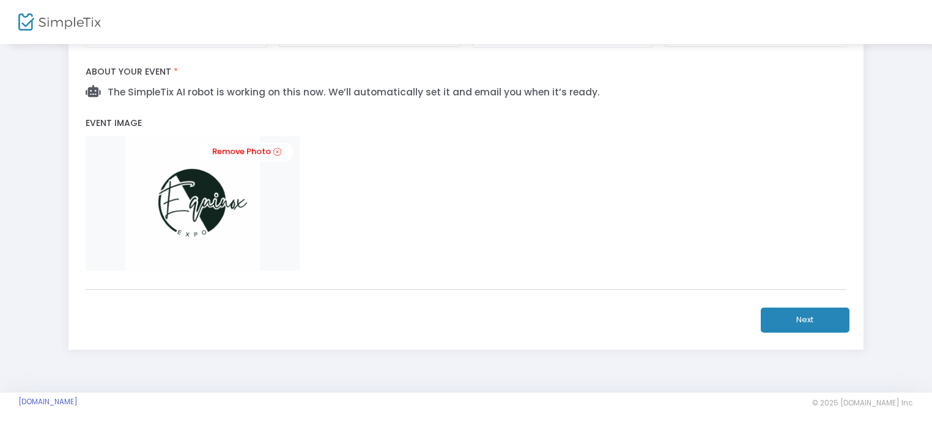
scroll to position [387, 0]
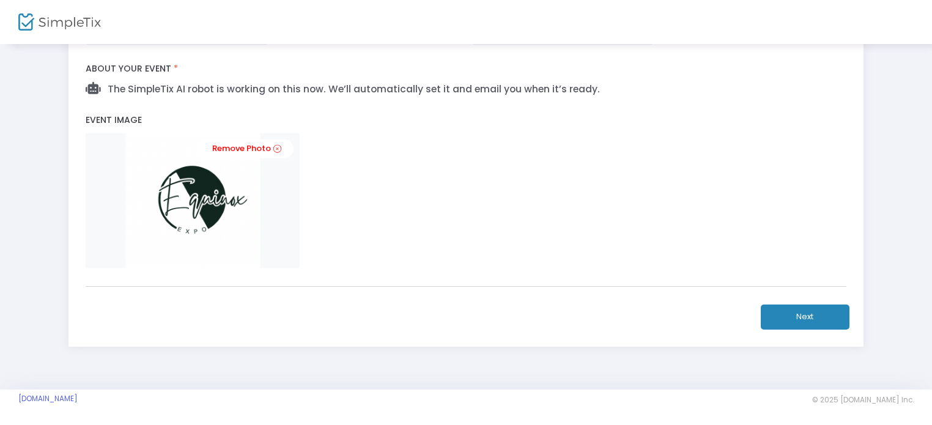
click at [365, 253] on div "Remove Photo" at bounding box center [466, 200] width 760 height 135
click at [399, 217] on div "Remove Photo" at bounding box center [466, 200] width 760 height 135
click at [807, 308] on button "Next" at bounding box center [805, 317] width 89 height 25
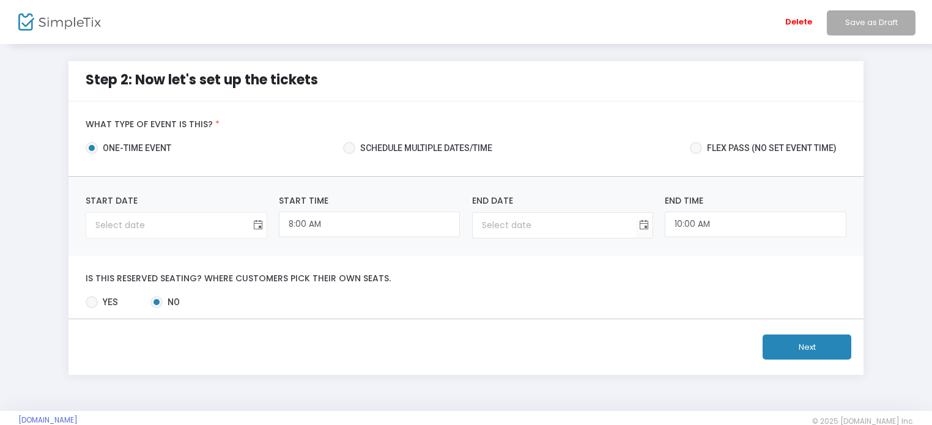
click at [264, 222] on span "Toggle calendar" at bounding box center [258, 225] width 20 height 20
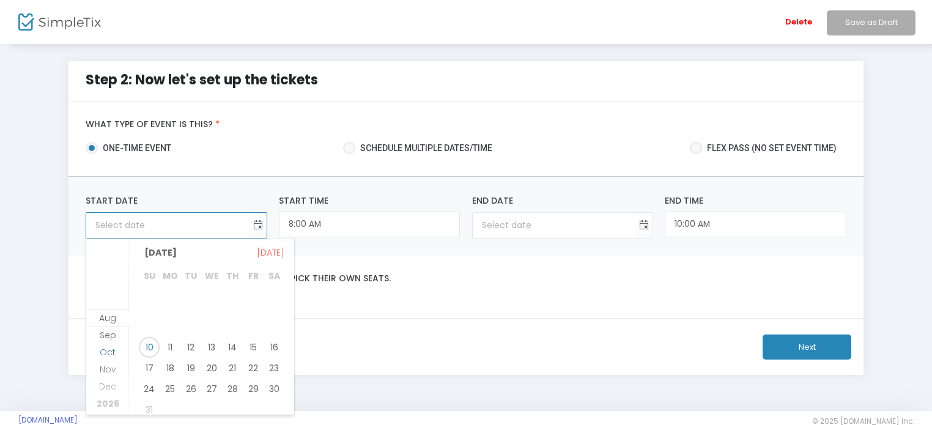
click at [109, 335] on span "Sep" at bounding box center [108, 335] width 17 height 12
drag, startPoint x: 267, startPoint y: 340, endPoint x: 303, endPoint y: 304, distance: 51.0
click at [268, 339] on span "20" at bounding box center [274, 343] width 21 height 21
type input "[DATE]"
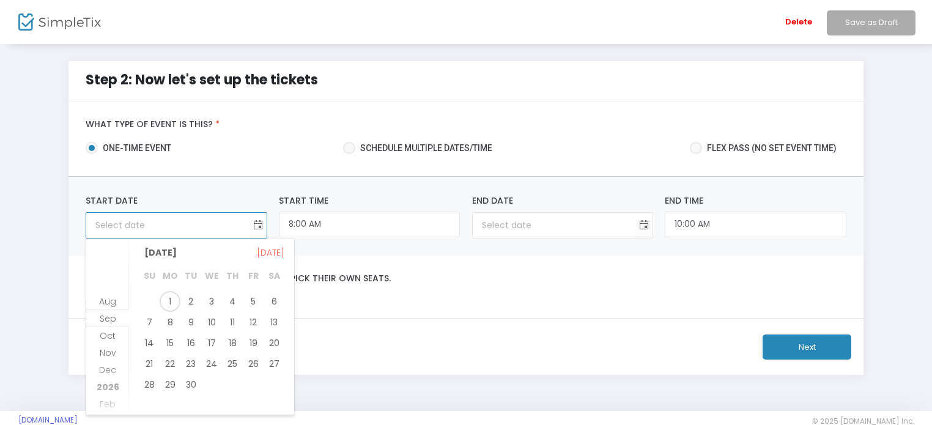
type input "[DATE]"
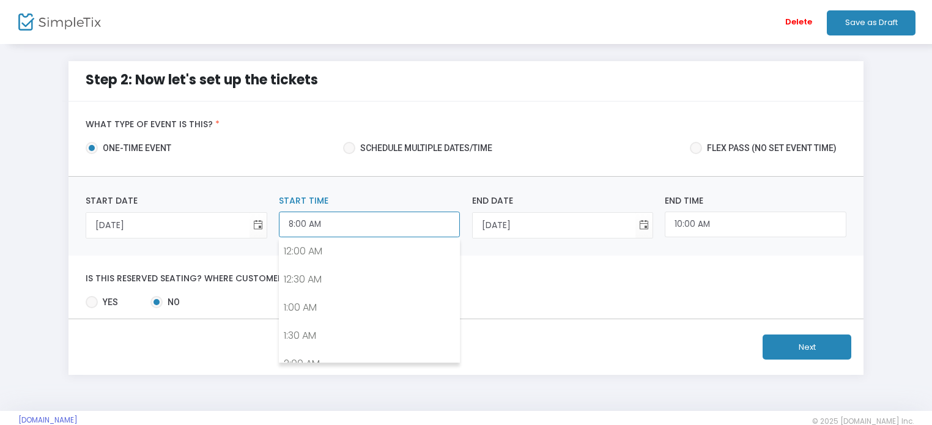
click at [332, 223] on input "8:00 AM" at bounding box center [369, 225] width 181 height 26
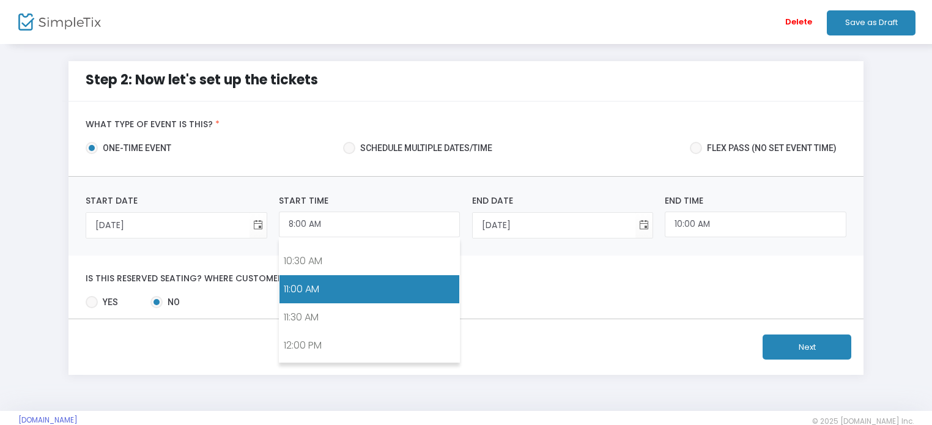
click at [323, 278] on link "11:00 AM" at bounding box center [370, 289] width 180 height 28
type input "11:00 AM"
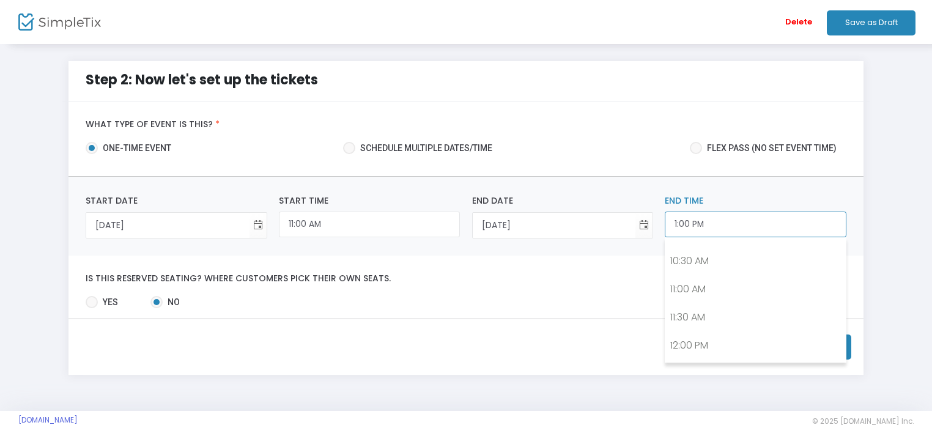
click at [681, 218] on input "1:00 PM" at bounding box center [755, 225] width 181 height 26
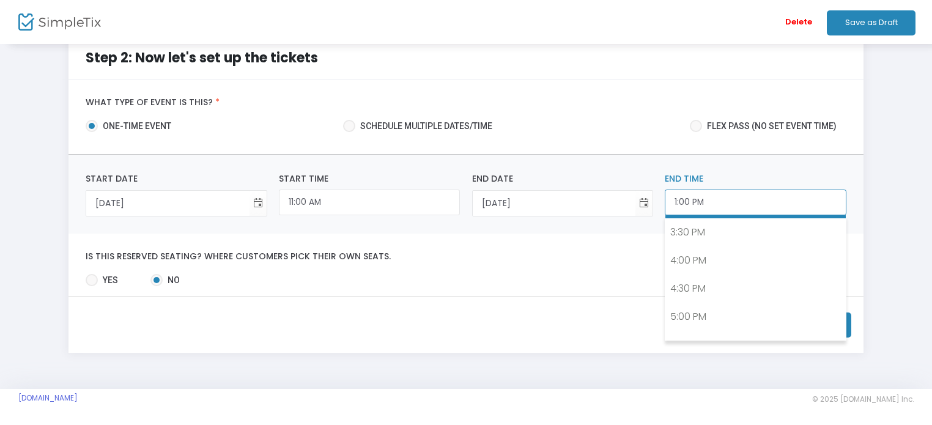
scroll to position [921, 0]
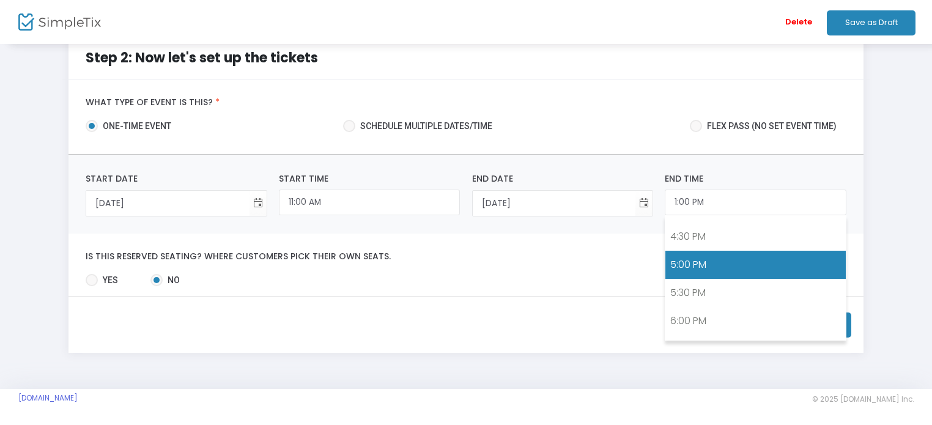
click at [680, 255] on link "5:00 PM" at bounding box center [756, 265] width 180 height 28
type input "5:00 PM"
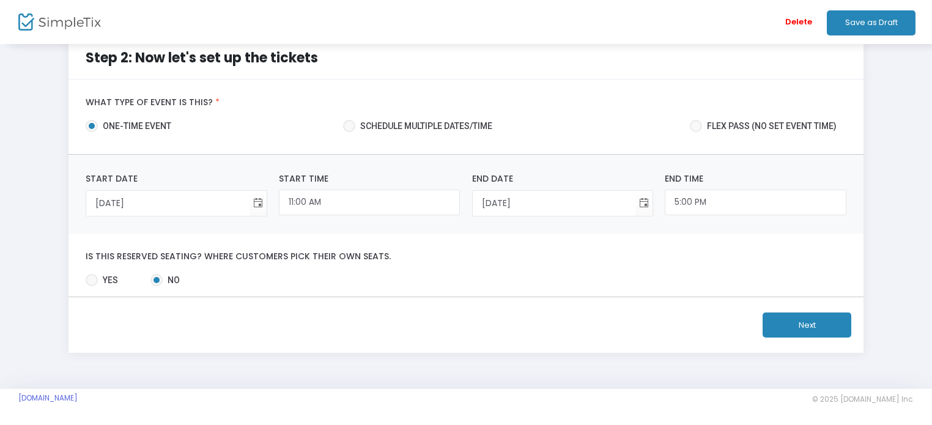
click at [388, 272] on div "Is this reserved seating? Where customers pick their own seats. Yes No Required." at bounding box center [467, 265] width 796 height 63
click at [800, 321] on button "Next" at bounding box center [807, 325] width 89 height 25
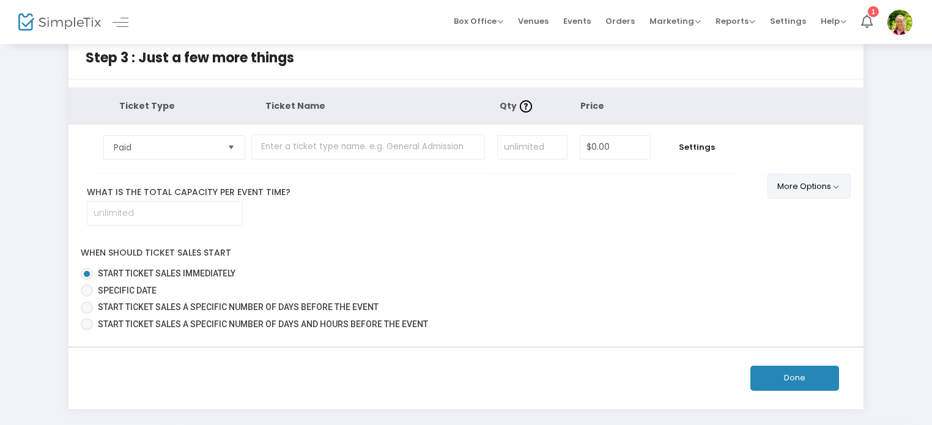
click at [803, 182] on button "More Options" at bounding box center [810, 186] width 84 height 25
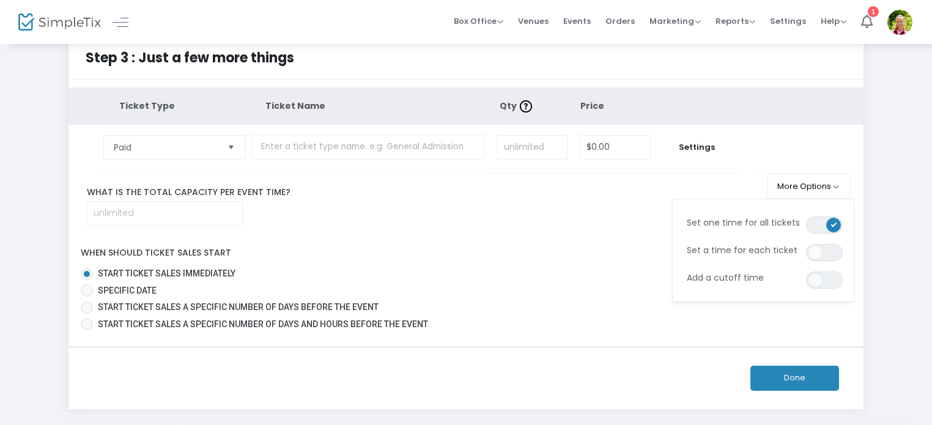
click at [602, 185] on div "Ticket Type Ticket Name Qty Price Paid Required. $0.00 Settings Ticket Descript…" at bounding box center [467, 210] width 796 height 247
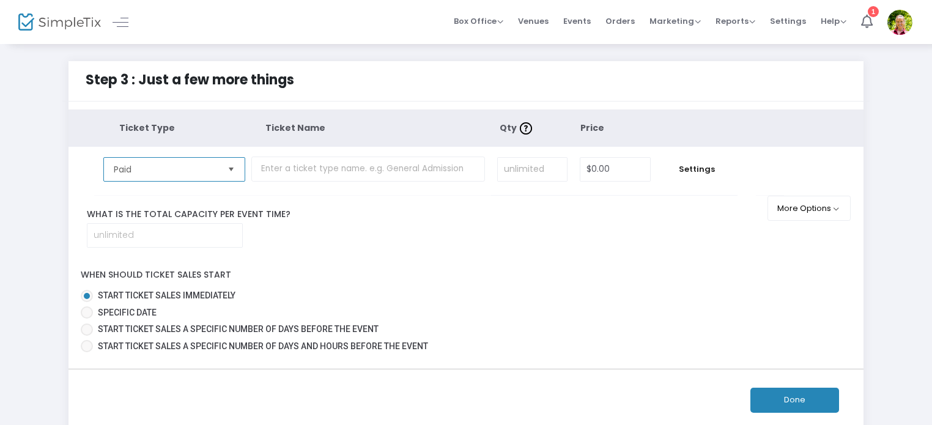
click at [221, 166] on span "Paid" at bounding box center [166, 169] width 114 height 23
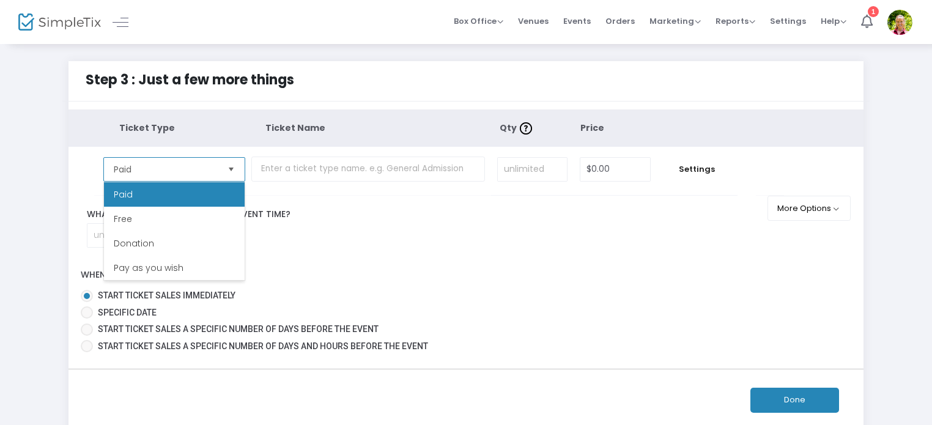
click at [139, 188] on li "Paid" at bounding box center [174, 194] width 141 height 24
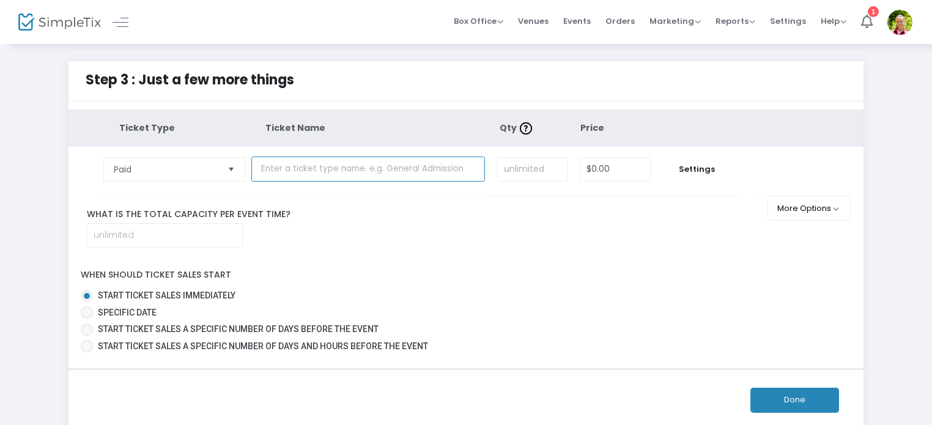
click at [271, 166] on input "text" at bounding box center [368, 169] width 234 height 25
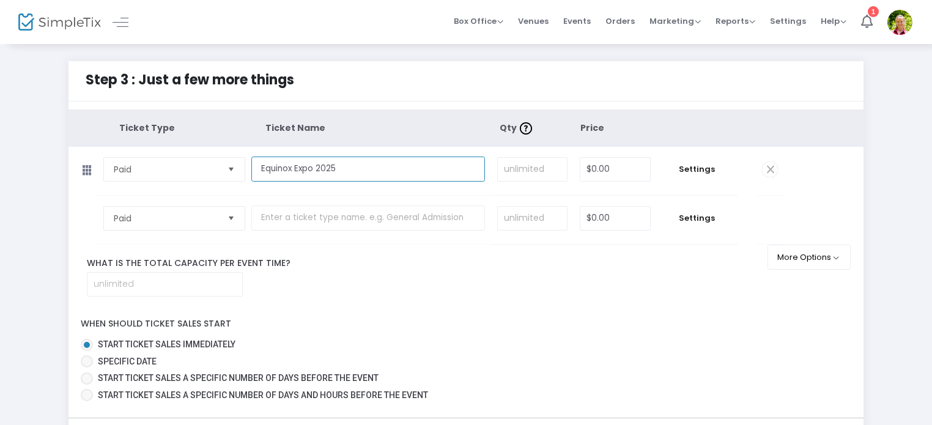
type input "Equinox Expo 2025"
drag, startPoint x: 522, startPoint y: 173, endPoint x: 690, endPoint y: 171, distance: 168.2
click at [521, 170] on input at bounding box center [532, 169] width 69 height 23
type input "300"
type input "$5.00"
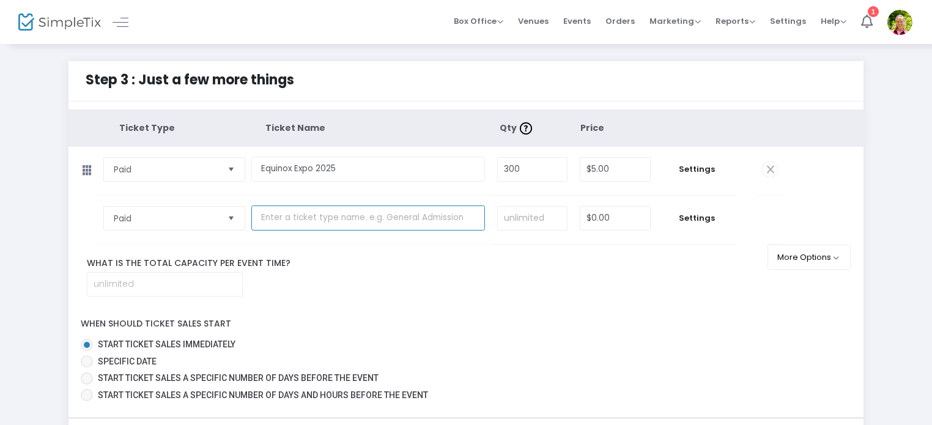
click at [267, 220] on input "text" at bounding box center [368, 218] width 234 height 25
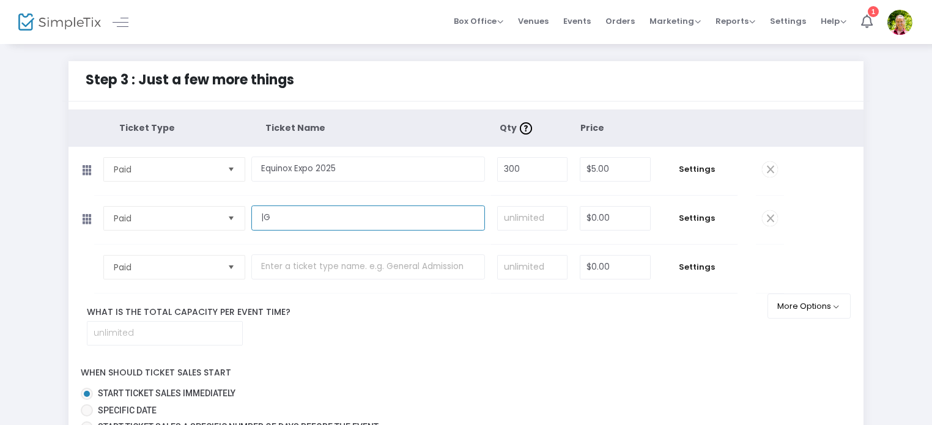
type input "|"
type input "a"
type input "Gallery Reading with Spiritual Advisor & Author [PERSON_NAME]"
click at [524, 212] on input at bounding box center [532, 218] width 69 height 23
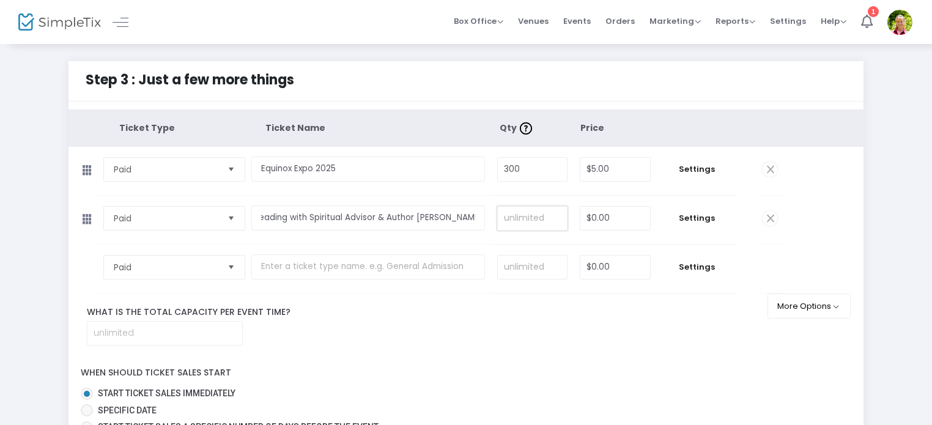
scroll to position [0, 0]
type input "25"
type input "$25.00"
click at [695, 221] on span "Settings" at bounding box center [697, 218] width 69 height 12
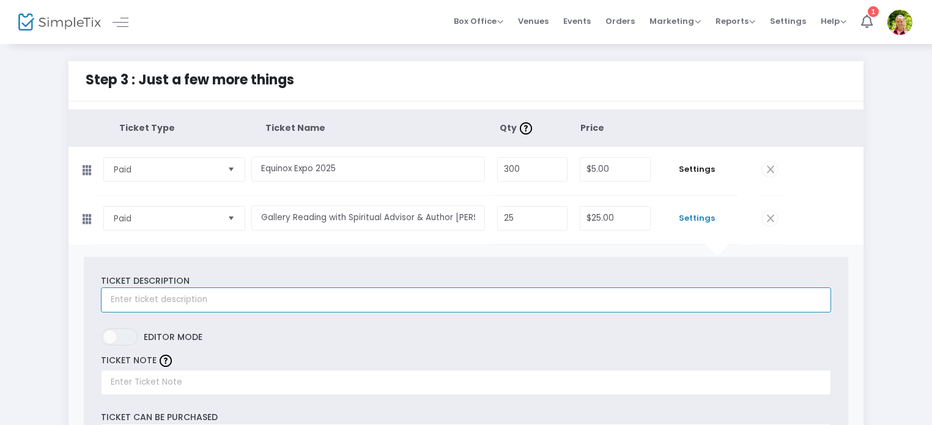
click at [139, 296] on input "text" at bounding box center [466, 300] width 730 height 25
type input "O"
type input "j"
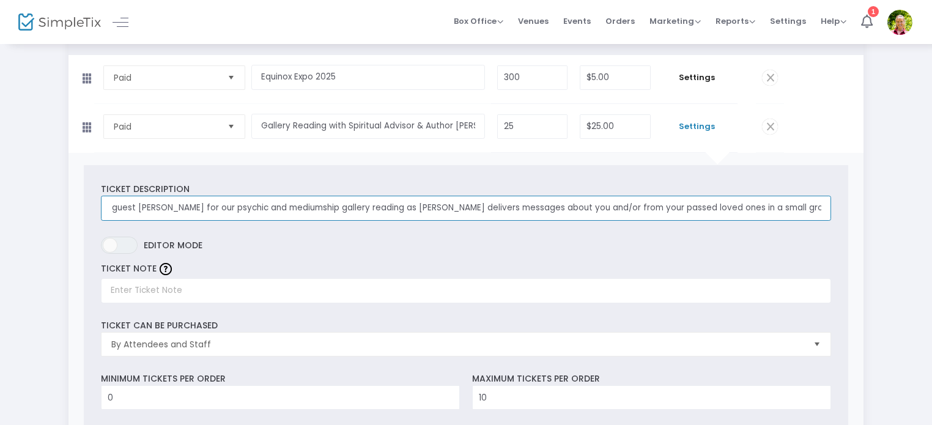
scroll to position [122, 0]
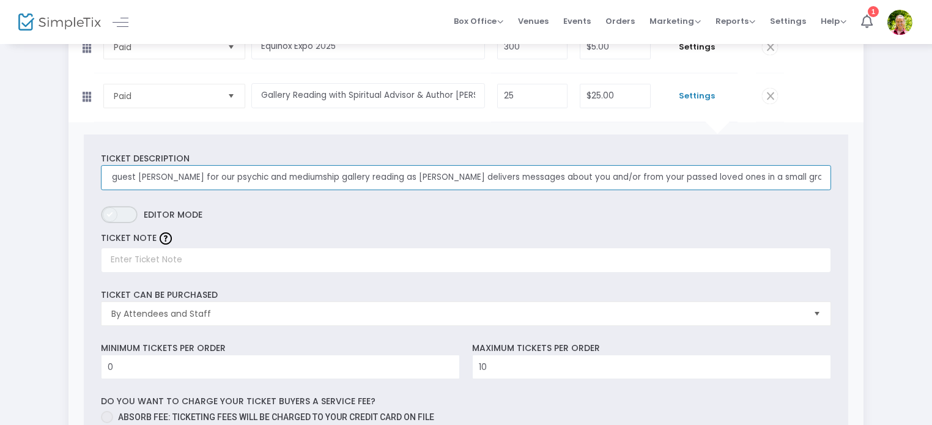
type input "Join special guest [PERSON_NAME] for our psychic and mediumship gallery reading…"
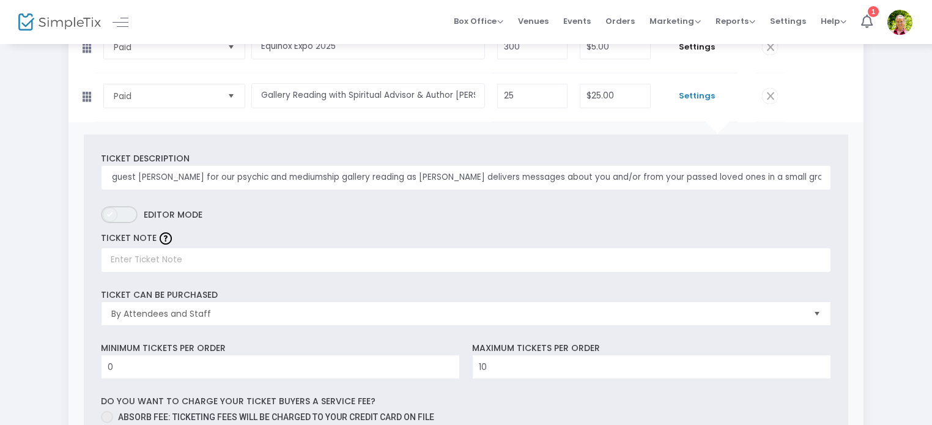
click at [128, 215] on span "ON OFF" at bounding box center [119, 214] width 37 height 17
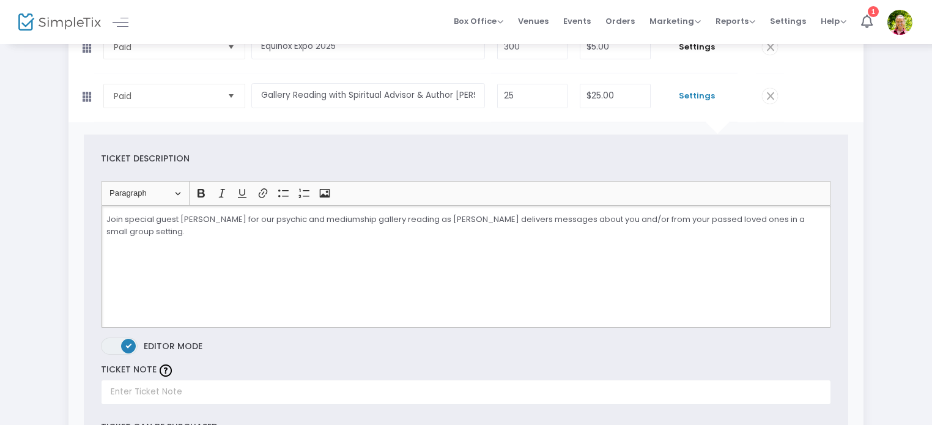
click at [143, 232] on p "Join special guest [PERSON_NAME] for our psychic and mediumship gallery reading…" at bounding box center [465, 225] width 719 height 24
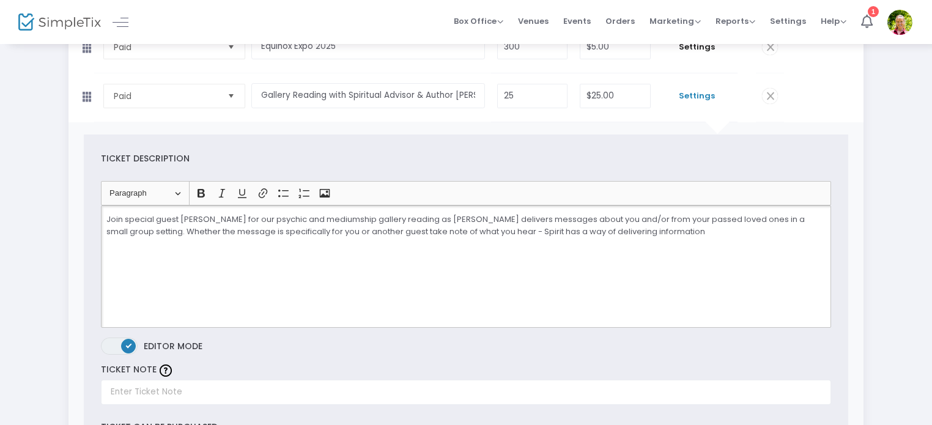
click at [609, 231] on p "Join special guest [PERSON_NAME] for our psychic and mediumship gallery reading…" at bounding box center [465, 225] width 719 height 24
click at [713, 228] on p "Join special guest [PERSON_NAME] for our psychic and mediumship gallery reading…" at bounding box center [465, 225] width 719 height 24
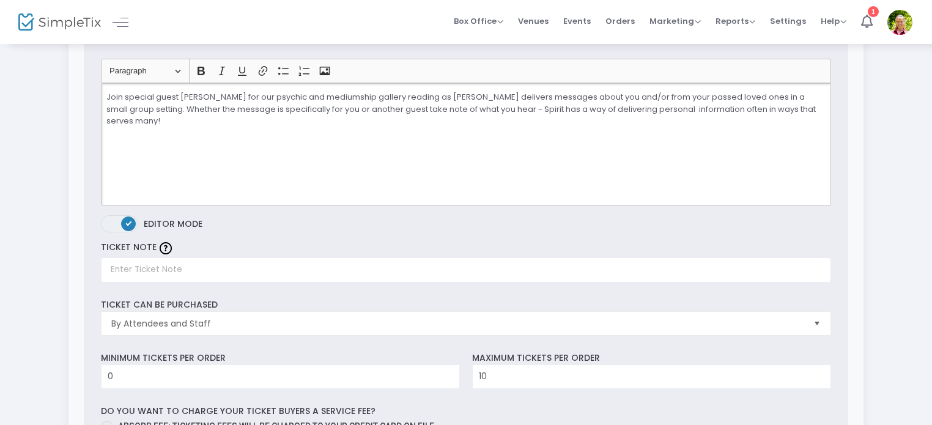
scroll to position [306, 0]
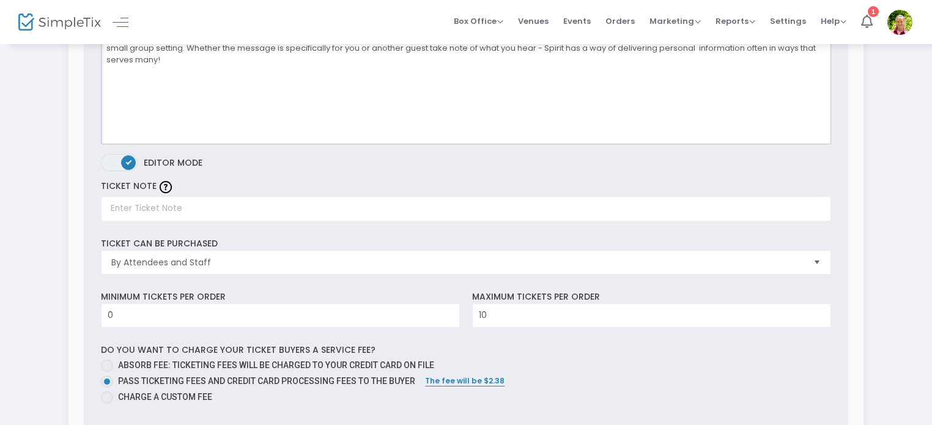
click at [820, 256] on span "Select" at bounding box center [817, 262] width 20 height 20
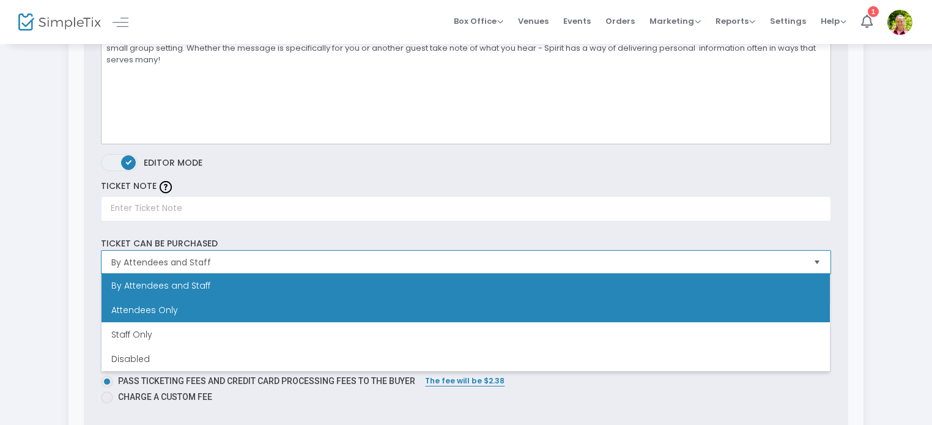
click at [167, 308] on span "Attendees Only" at bounding box center [144, 310] width 67 height 12
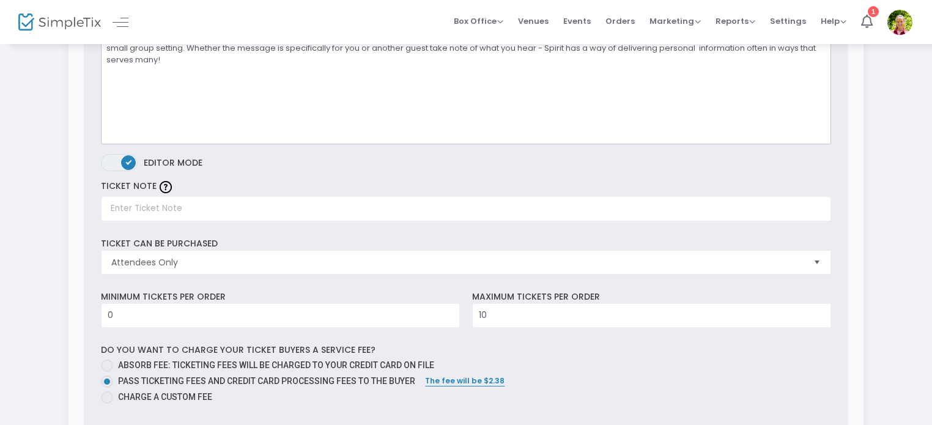
click at [253, 234] on div "Ticket Description Heading Paragraph Paragraph Heading 1 Heading 2 Heading 3 Bo…" at bounding box center [466, 261] width 765 height 621
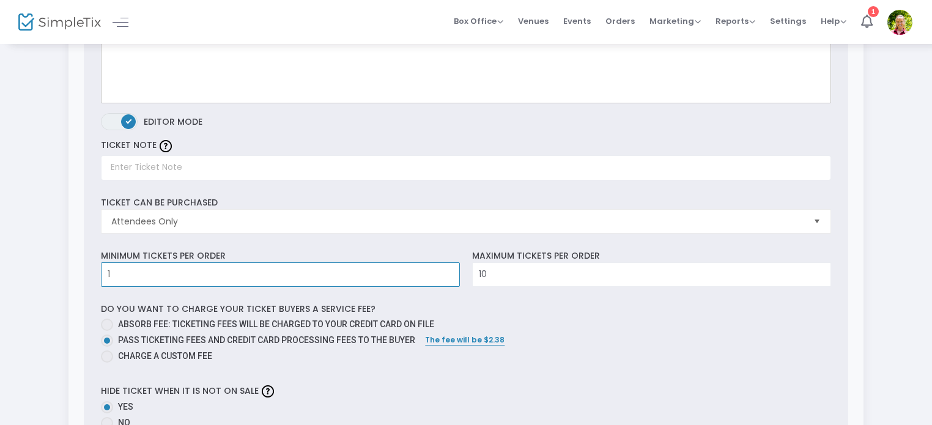
scroll to position [367, 0]
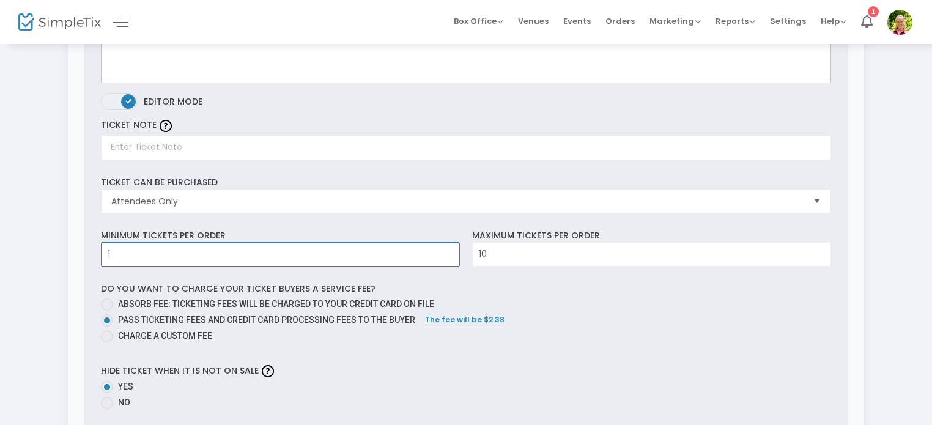
type input "1"
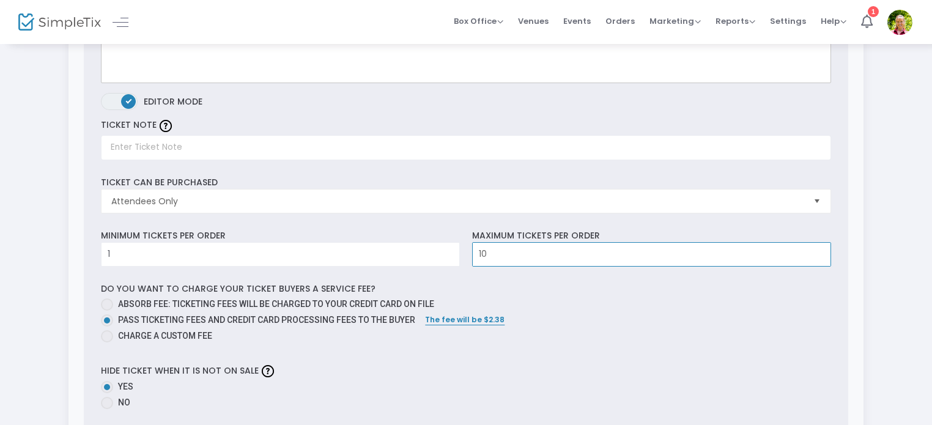
drag, startPoint x: 509, startPoint y: 254, endPoint x: 472, endPoint y: 253, distance: 36.7
click at [473, 253] on input "10" at bounding box center [652, 254] width 358 height 23
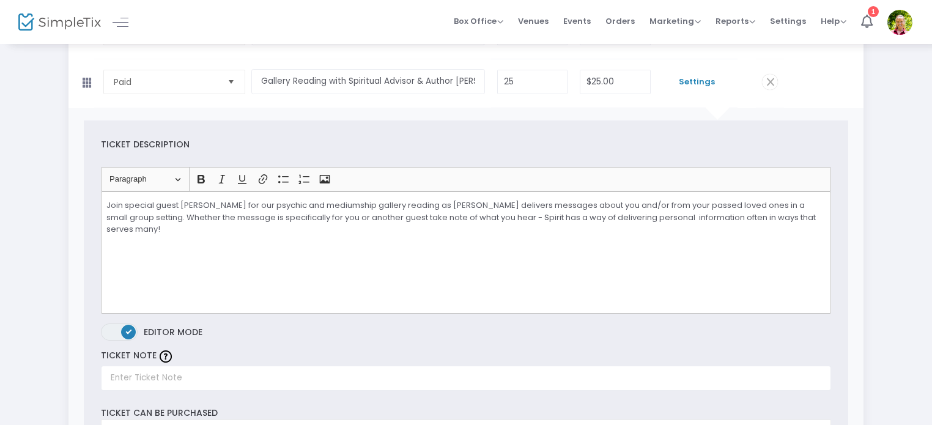
scroll to position [122, 0]
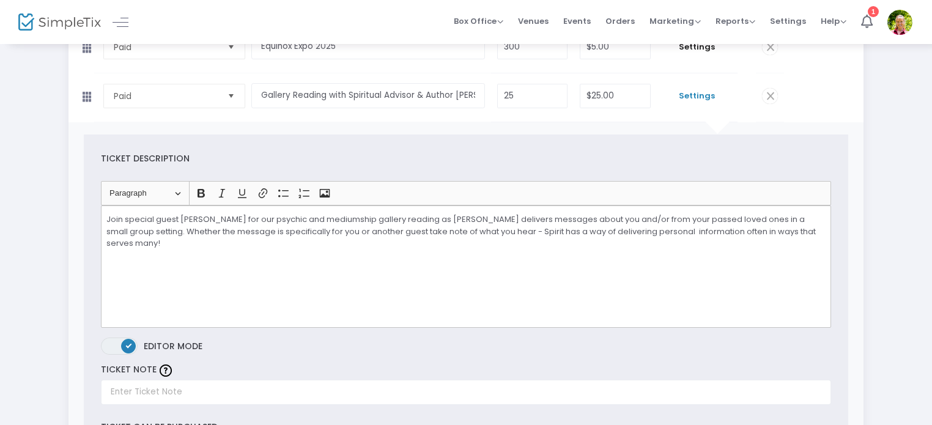
type input "3"
click at [188, 271] on div "Join special guest [PERSON_NAME] for our psychic and mediumship gallery reading…" at bounding box center [466, 267] width 730 height 122
click at [137, 242] on p "Join special guest [PERSON_NAME] for our psychic and mediumship gallery reading…" at bounding box center [465, 231] width 719 height 36
click at [145, 244] on p "Join special guest [PERSON_NAME] for our psychic and mediumship gallery reading…" at bounding box center [465, 231] width 719 height 36
click at [220, 240] on p "Join special guest [PERSON_NAME] for our psychic and mediumship gallery reading…" at bounding box center [465, 231] width 719 height 36
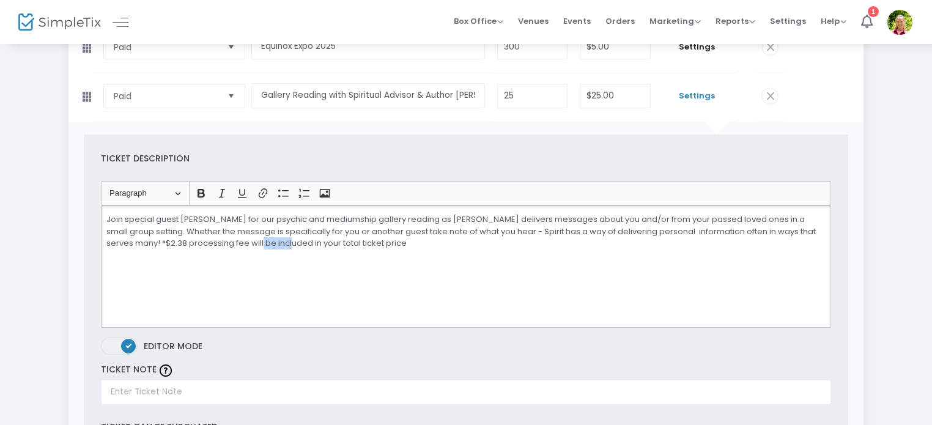
drag, startPoint x: 284, startPoint y: 242, endPoint x: 248, endPoint y: 242, distance: 35.5
click at [248, 242] on p "Join special guest [PERSON_NAME] for our psychic and mediumship gallery reading…" at bounding box center [465, 231] width 719 height 36
drag, startPoint x: 284, startPoint y: 241, endPoint x: 247, endPoint y: 239, distance: 37.4
click at [247, 239] on p "Join special guest [PERSON_NAME] for our psychic and mediumship gallery reading…" at bounding box center [465, 231] width 719 height 36
click at [257, 271] on div "Join special guest [PERSON_NAME] for our psychic and mediumship gallery reading…" at bounding box center [466, 267] width 730 height 122
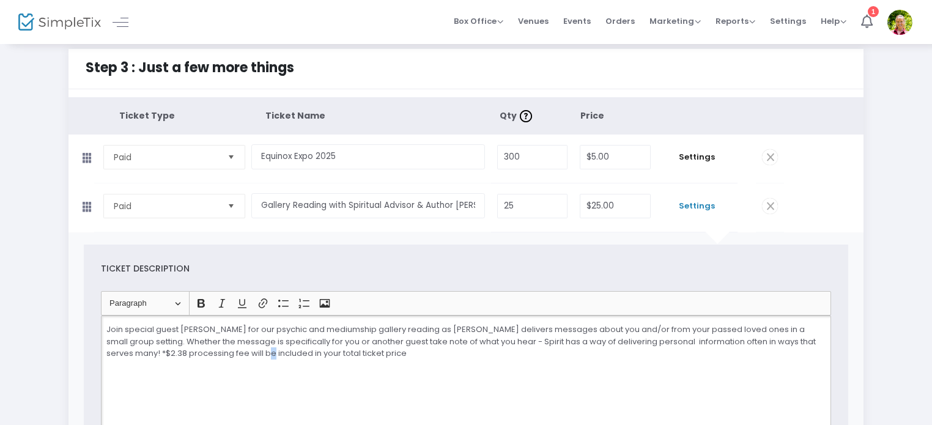
scroll to position [0, 0]
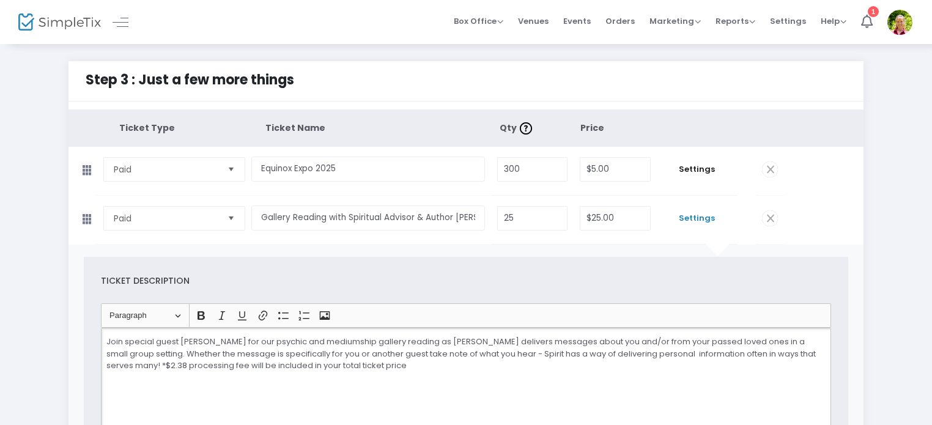
click at [416, 371] on div "Join special guest [PERSON_NAME] for our psychic and mediumship gallery reading…" at bounding box center [466, 389] width 730 height 122
click at [248, 190] on td "Paid Required." at bounding box center [172, 171] width 157 height 48
click at [81, 169] on icon at bounding box center [85, 170] width 25 height 19
click at [87, 170] on icon at bounding box center [85, 170] width 25 height 19
click at [280, 198] on td "Gallery Reading with Spiritual Advisor & Author [PERSON_NAME] Required." at bounding box center [371, 220] width 240 height 48
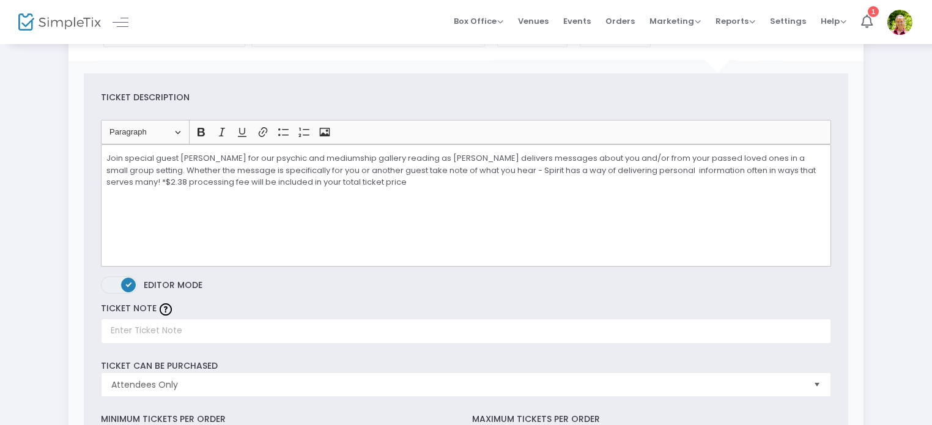
scroll to position [184, 0]
drag, startPoint x: 384, startPoint y: 185, endPoint x: 132, endPoint y: 182, distance: 252.0
click at [132, 182] on p "Join special guest [PERSON_NAME] for our psychic and mediumship gallery reading…" at bounding box center [465, 170] width 719 height 36
copy p "*$2.38 processing fee will be included in your total ticket price"
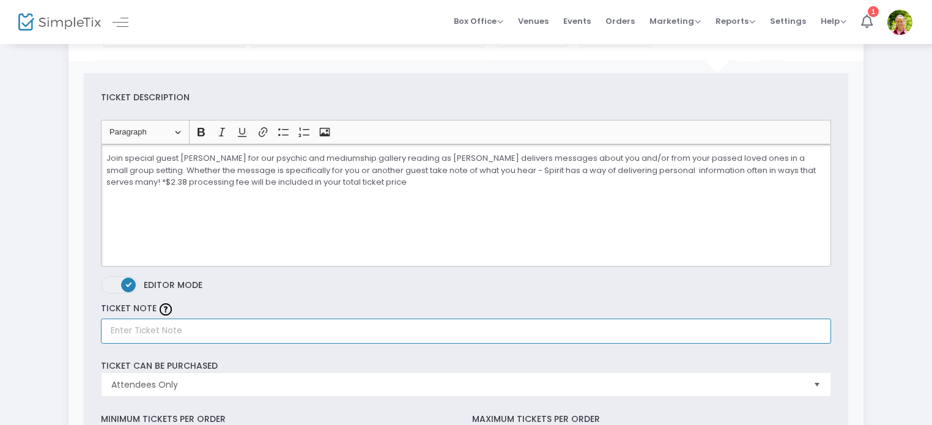
click at [116, 330] on input "text" at bounding box center [466, 331] width 730 height 25
paste input "*$2.38 processing fee will be included in your total ticket price"
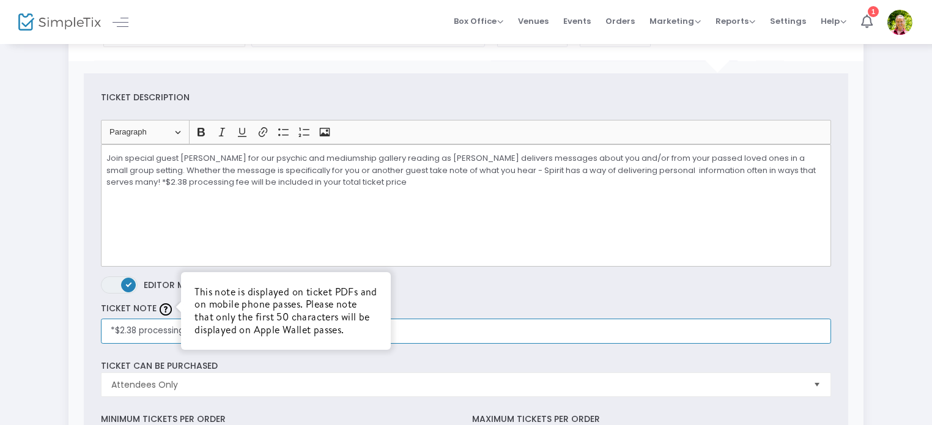
type input "*$2.38 processing fee will be included in your total ticket price"
click at [218, 281] on div "This note is displayed on ticket PDFs and on mobile phone passes. Please note t…" at bounding box center [285, 311] width 209 height 78
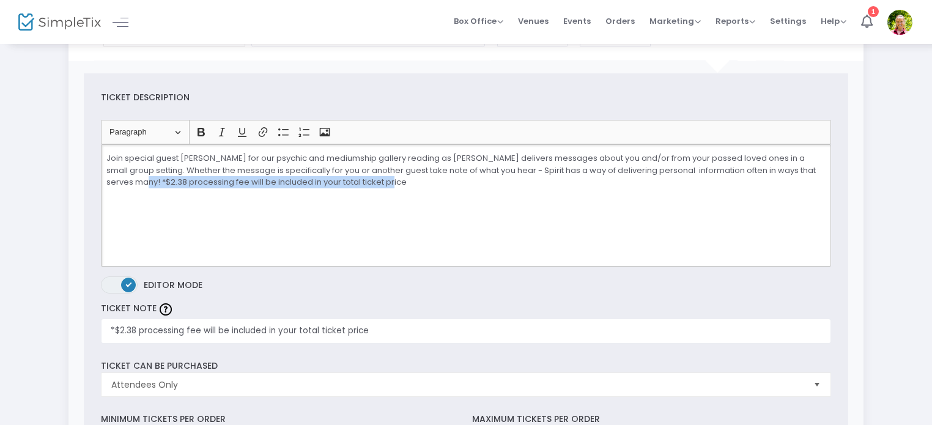
drag, startPoint x: 389, startPoint y: 182, endPoint x: 135, endPoint y: 180, distance: 253.9
click at [135, 180] on p "Join special guest [PERSON_NAME] for our psychic and mediumship gallery reading…" at bounding box center [465, 170] width 719 height 36
click at [136, 168] on p "Join special guest [PERSON_NAME] for our psychic and mediumship gallery reading…" at bounding box center [465, 170] width 719 height 36
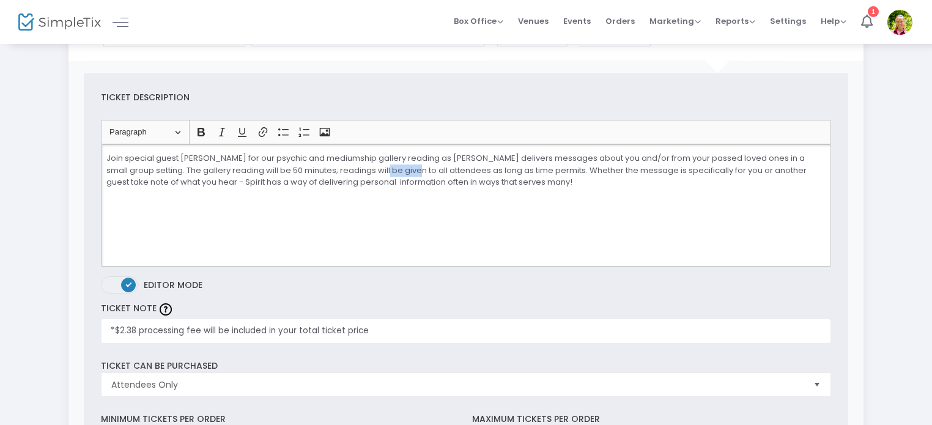
drag, startPoint x: 387, startPoint y: 168, endPoint x: 358, endPoint y: 171, distance: 28.9
click at [358, 171] on p "Join special guest [PERSON_NAME] for our psychic and mediumship gallery reading…" at bounding box center [465, 170] width 719 height 36
click at [469, 167] on p "Join special guest [PERSON_NAME] for our psychic and mediumship gallery reading…" at bounding box center [465, 170] width 719 height 36
click at [473, 202] on div "Join special guest [PERSON_NAME] for our psychic and mediumship gallery reading…" at bounding box center [466, 205] width 730 height 122
drag, startPoint x: 467, startPoint y: 168, endPoint x: 428, endPoint y: 168, distance: 38.5
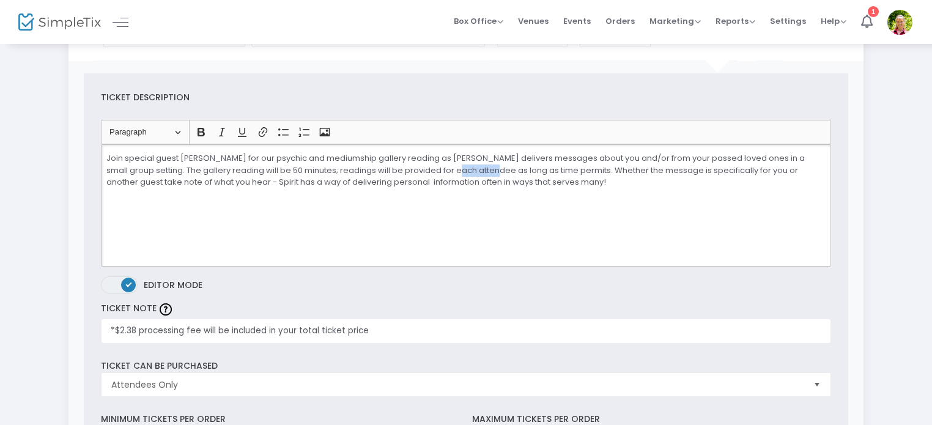
click at [428, 168] on p "Join special guest [PERSON_NAME] for our psychic and mediumship gallery reading…" at bounding box center [465, 170] width 719 height 36
drag, startPoint x: 376, startPoint y: 179, endPoint x: 336, endPoint y: 180, distance: 39.2
click at [336, 180] on p "Join special guest [PERSON_NAME] for our psychic and mediumship gallery reading…" at bounding box center [465, 170] width 719 height 36
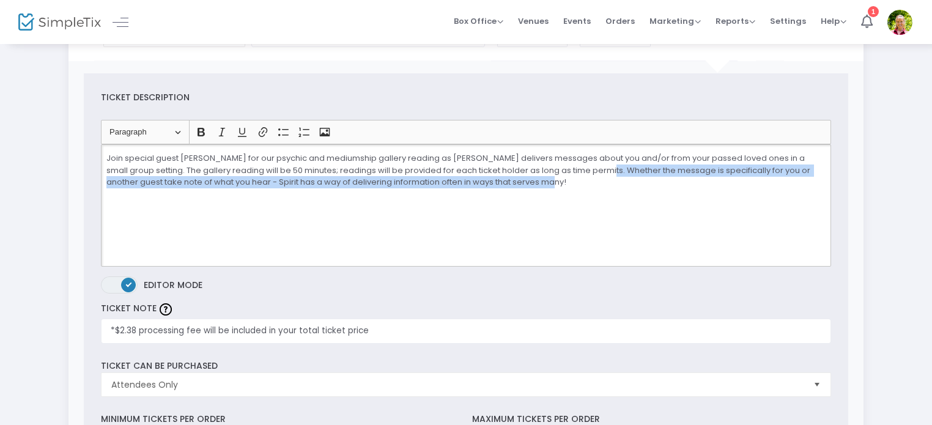
drag, startPoint x: 465, startPoint y: 180, endPoint x: 577, endPoint y: 171, distance: 113.0
click at [577, 171] on p "Join special guest [PERSON_NAME] for our psychic and mediumship gallery reading…" at bounding box center [465, 170] width 719 height 36
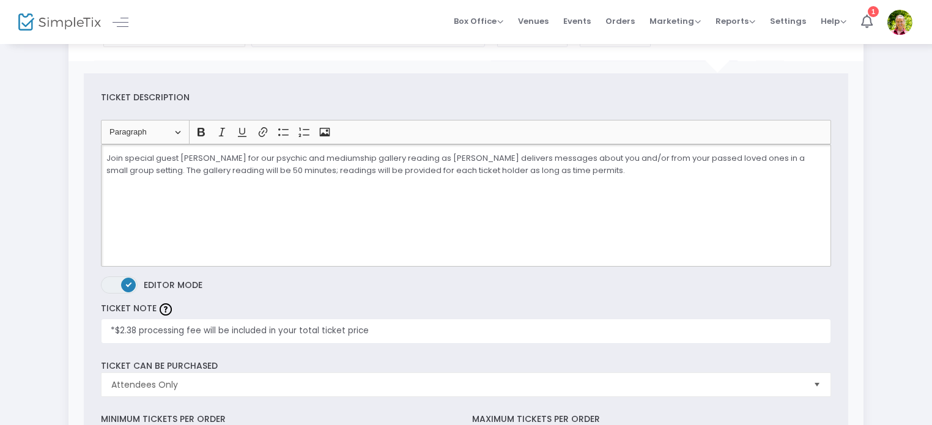
click at [302, 232] on div "Join special guest [PERSON_NAME] for our psychic and mediumship gallery reading…" at bounding box center [466, 205] width 730 height 122
drag, startPoint x: 316, startPoint y: 156, endPoint x: 297, endPoint y: 156, distance: 19.6
click at [297, 156] on p "Join special guest [PERSON_NAME] for our psychic and mediumship gallery reading…" at bounding box center [465, 164] width 719 height 24
click at [325, 198] on div "Join special guest [PERSON_NAME] for our psychic and mediumship gallery reading…" at bounding box center [466, 205] width 730 height 122
drag, startPoint x: 443, startPoint y: 156, endPoint x: 473, endPoint y: 161, distance: 29.8
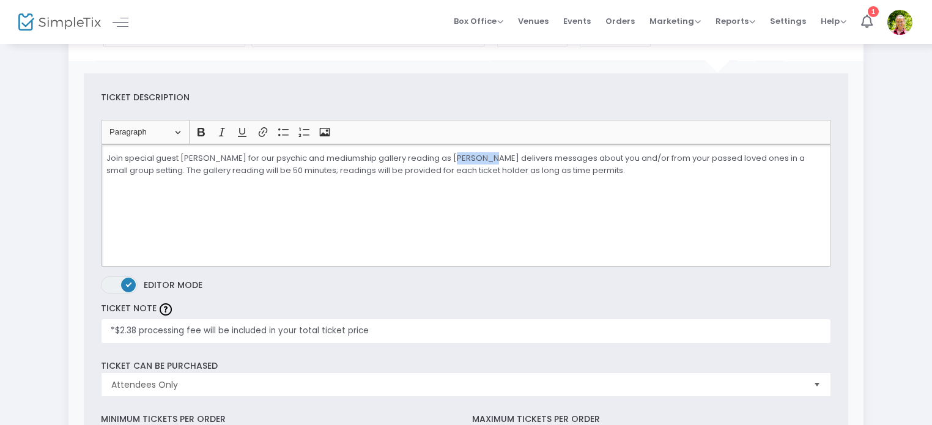
click at [473, 161] on p "Join special guest [PERSON_NAME] for our psychic and mediumship gallery reading…" at bounding box center [465, 164] width 719 height 24
click at [725, 157] on p "Join special guest [PERSON_NAME] for our psychic and mediumship gallery reading…" at bounding box center [465, 164] width 719 height 24
click at [240, 213] on div "Join special guest [PERSON_NAME] for our psychic and mediumship gallery reading…" at bounding box center [466, 205] width 730 height 122
click at [139, 168] on p "Join special guest [PERSON_NAME] for our psychic and mediumship gallery reading…" at bounding box center [465, 164] width 719 height 24
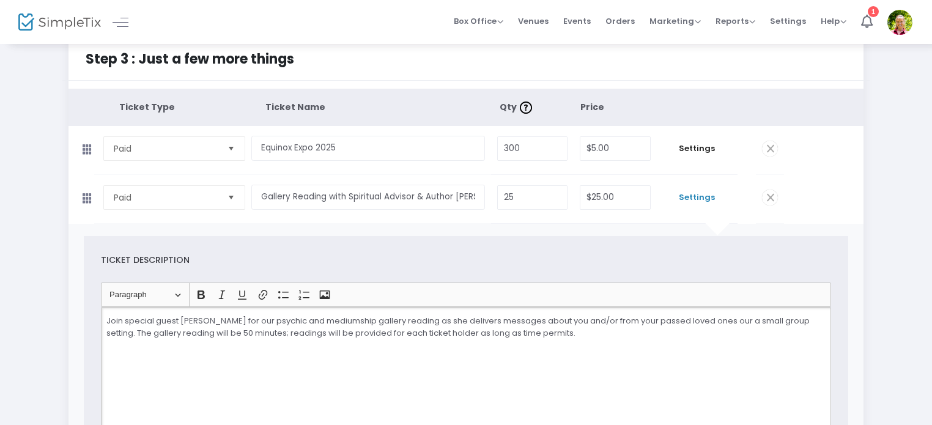
scroll to position [0, 0]
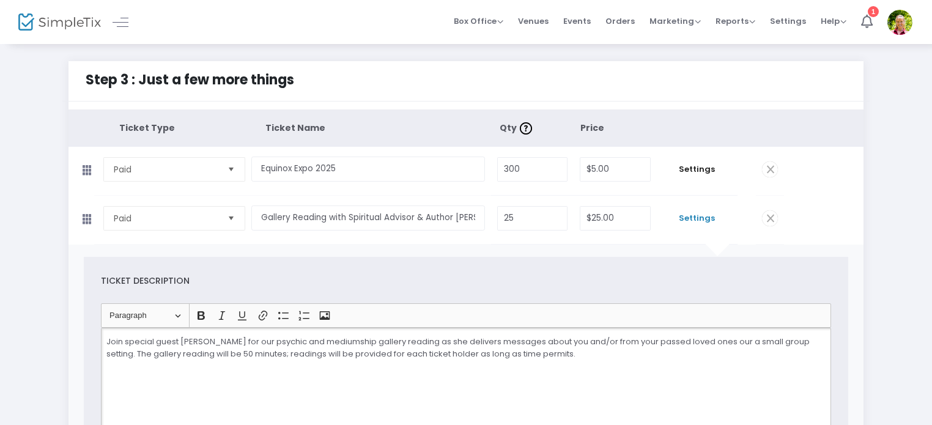
drag, startPoint x: 582, startPoint y: 352, endPoint x: 291, endPoint y: 354, distance: 291.8
click at [291, 354] on p "Join special guest [PERSON_NAME] for our psychic and mediumship gallery reading…" at bounding box center [465, 348] width 719 height 24
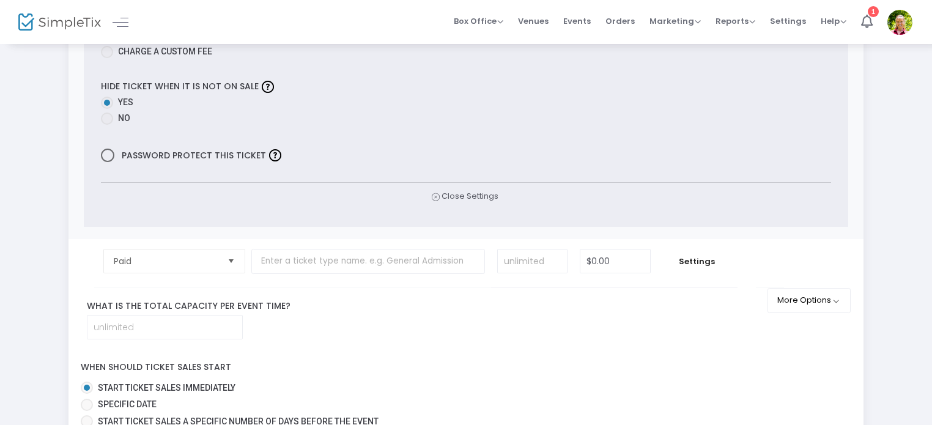
scroll to position [673, 0]
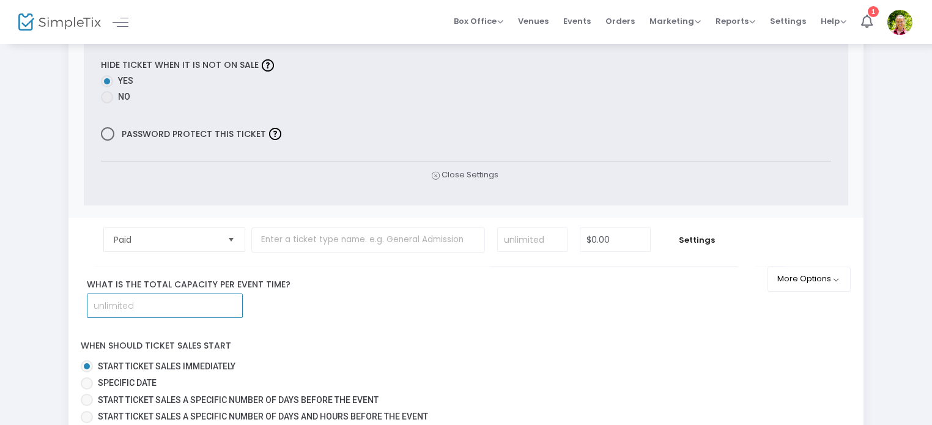
click at [120, 303] on input at bounding box center [164, 305] width 155 height 23
type input "300"
click at [416, 297] on div "What is the total capacity per event time? 300" at bounding box center [426, 298] width 715 height 40
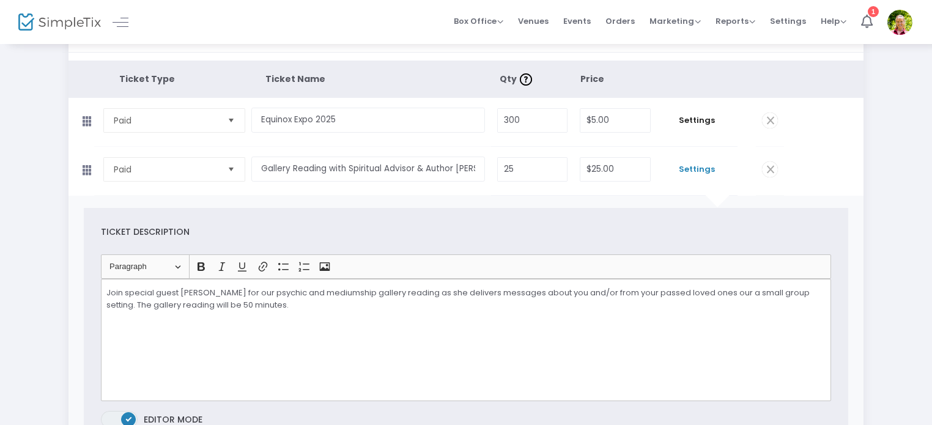
scroll to position [0, 0]
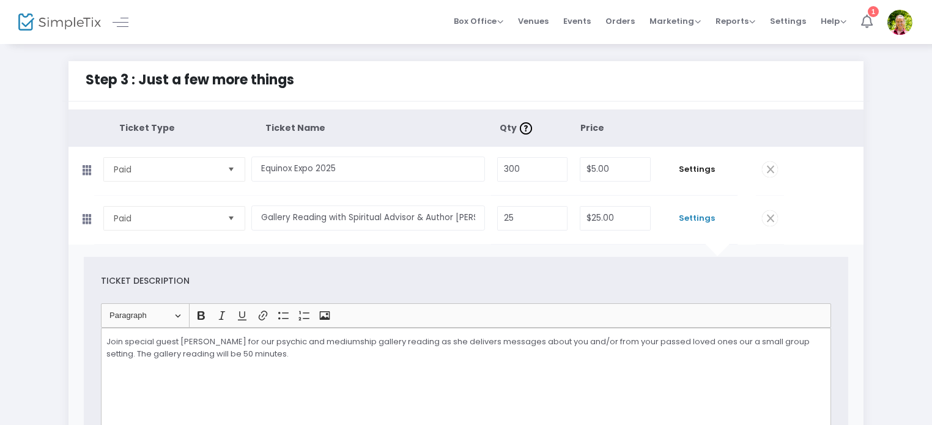
click at [866, 17] on icon at bounding box center [867, 21] width 12 height 13
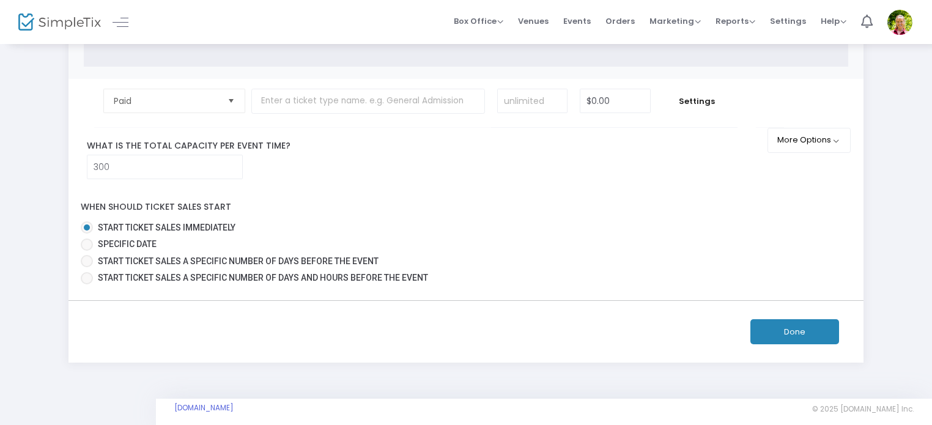
scroll to position [820, 0]
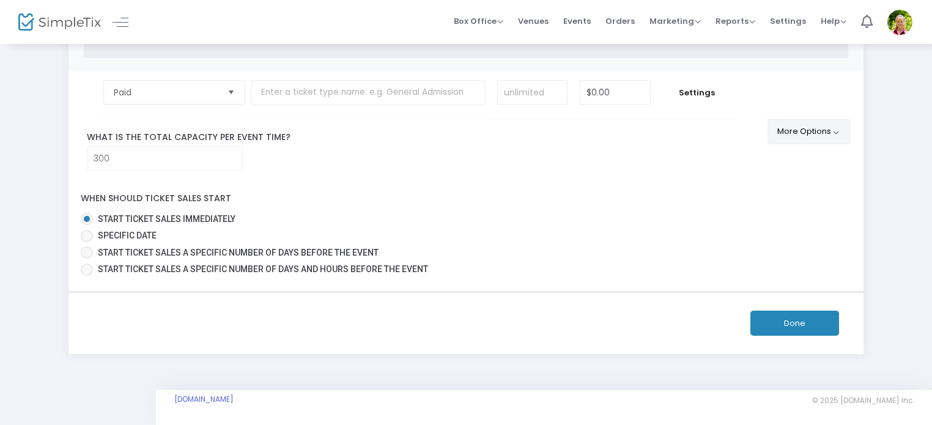
click at [794, 129] on button "More Options" at bounding box center [810, 131] width 84 height 25
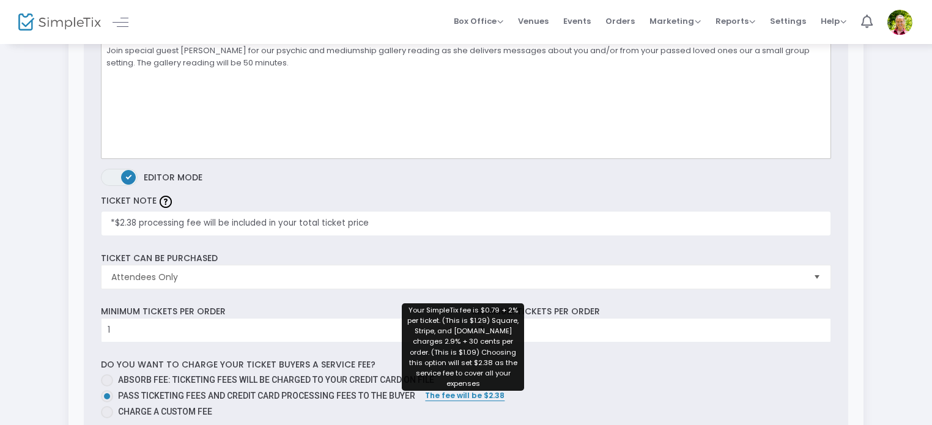
scroll to position [0, 0]
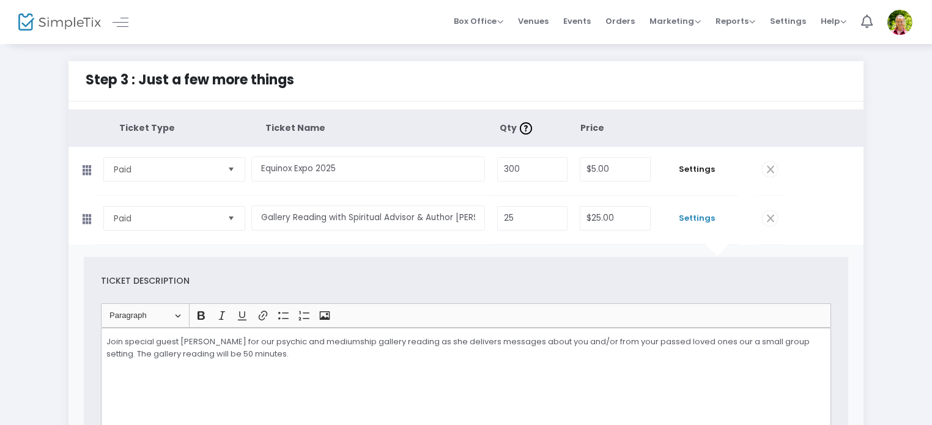
drag, startPoint x: 866, startPoint y: 18, endPoint x: 875, endPoint y: 45, distance: 28.1
click at [869, 17] on icon at bounding box center [867, 21] width 12 height 13
click at [125, 17] on link at bounding box center [121, 22] width 16 height 16
click at [14, 17] on link at bounding box center [18, 22] width 16 height 16
click at [577, 21] on span "Events" at bounding box center [577, 21] width 28 height 31
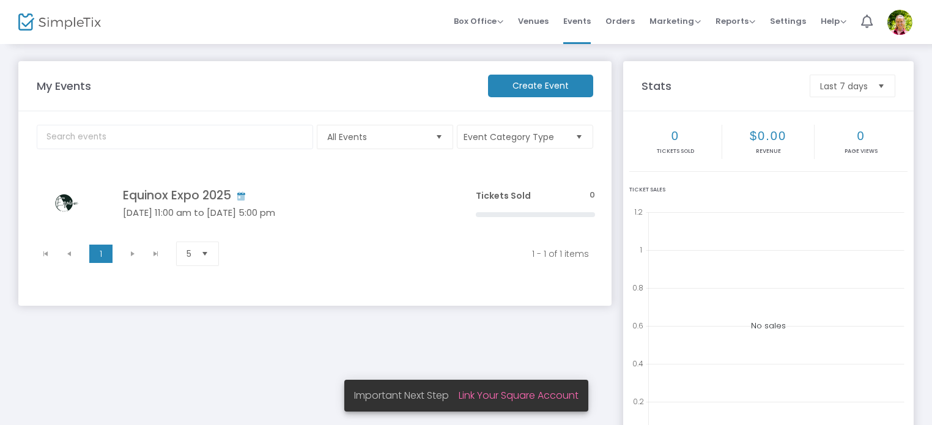
click at [895, 16] on img at bounding box center [900, 22] width 25 height 25
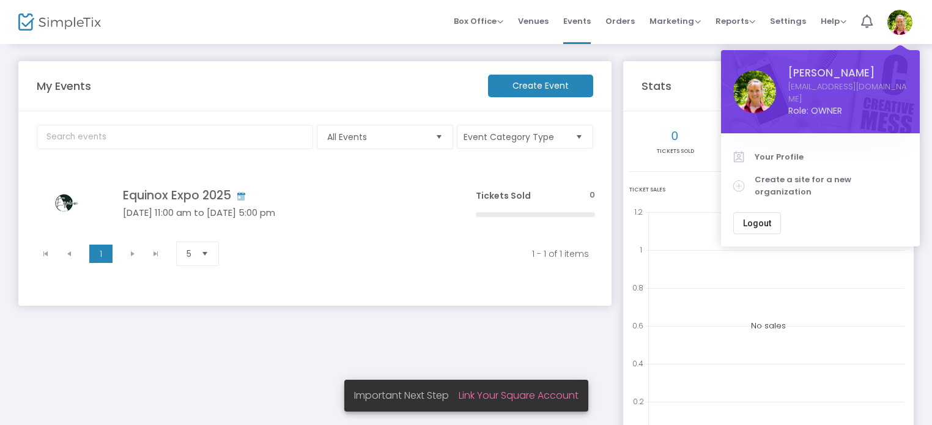
click at [761, 218] on span "Logout" at bounding box center [757, 223] width 28 height 10
